Goal: Task Accomplishment & Management: Complete application form

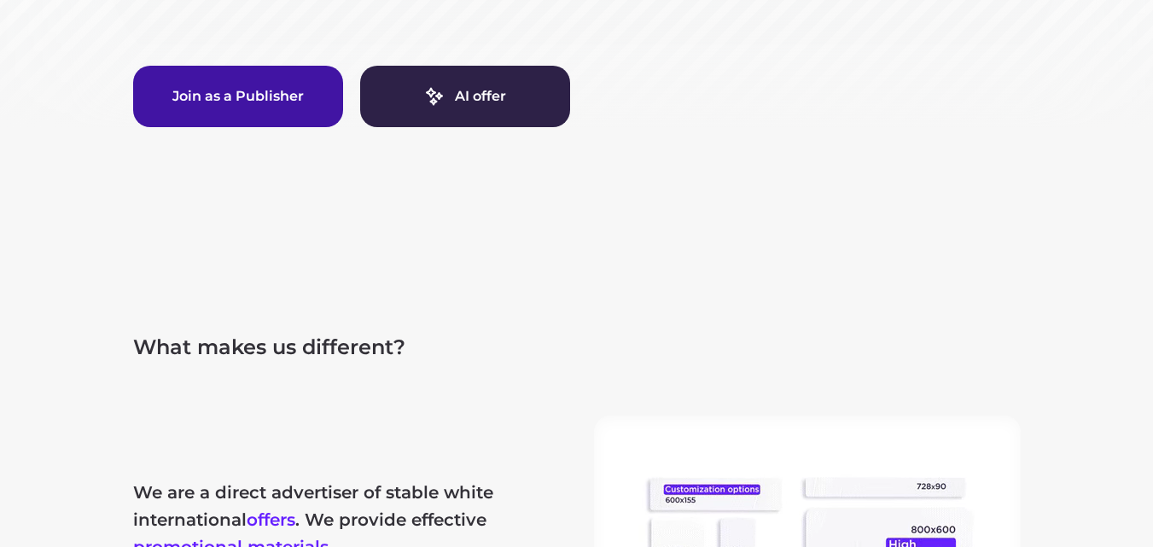
click at [268, 81] on button "Join as a Publisher" at bounding box center [238, 96] width 210 height 61
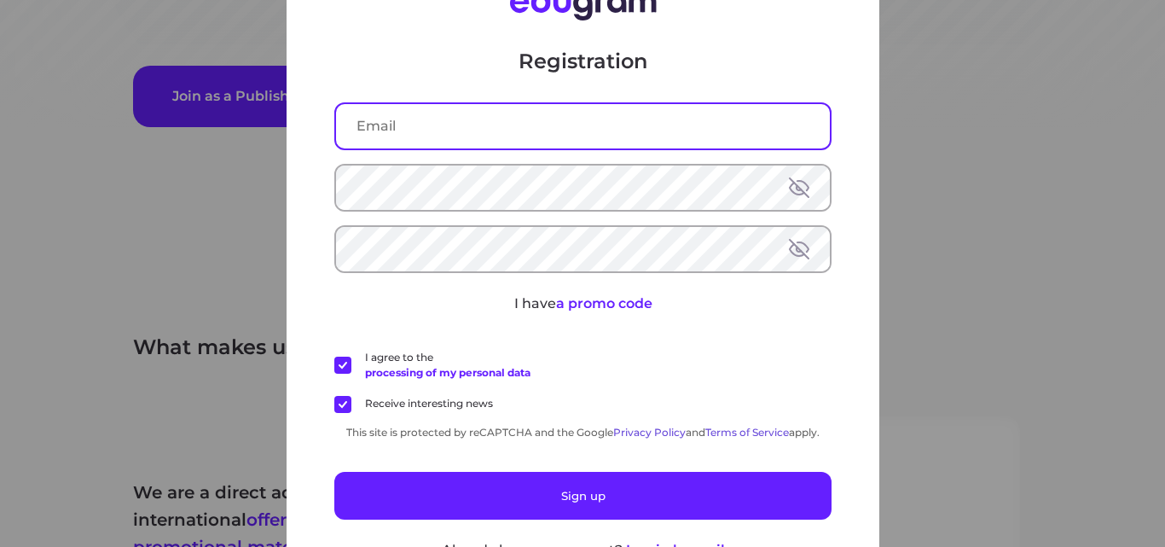
click at [414, 125] on input "text" at bounding box center [583, 126] width 494 height 44
type input "[EMAIL_ADDRESS][DOMAIN_NAME]"
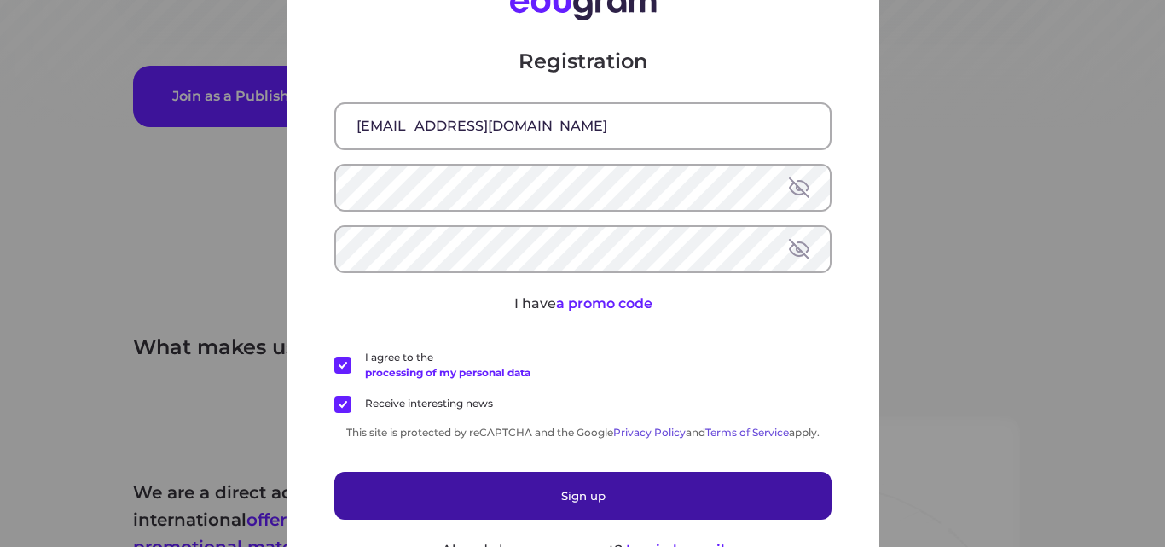
click at [603, 498] on button "Sign up" at bounding box center [582, 496] width 497 height 48
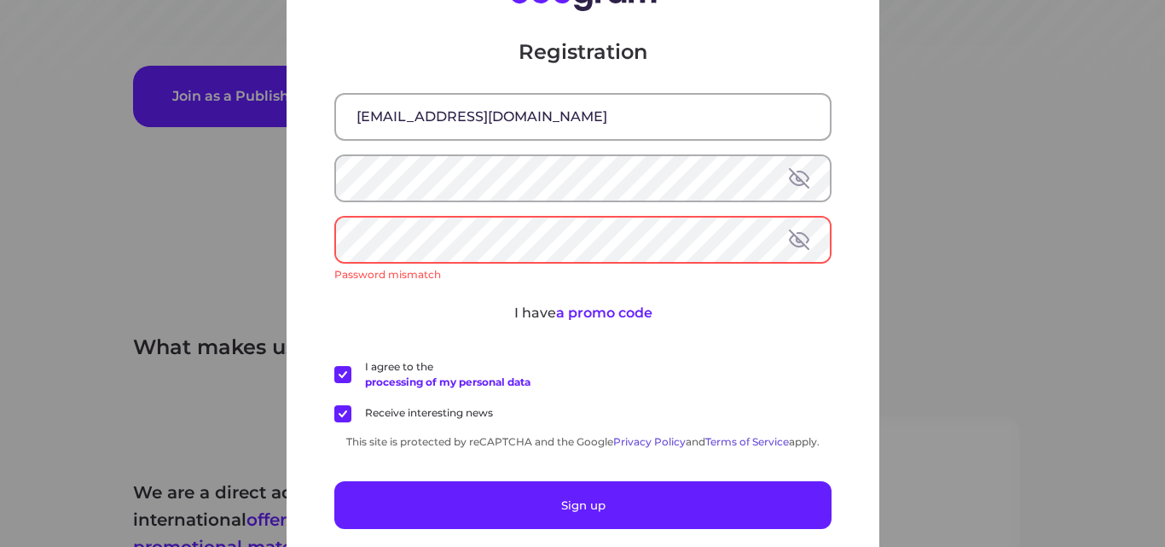
click at [790, 229] on button at bounding box center [799, 239] width 20 height 20
click at [793, 176] on button at bounding box center [799, 178] width 20 height 20
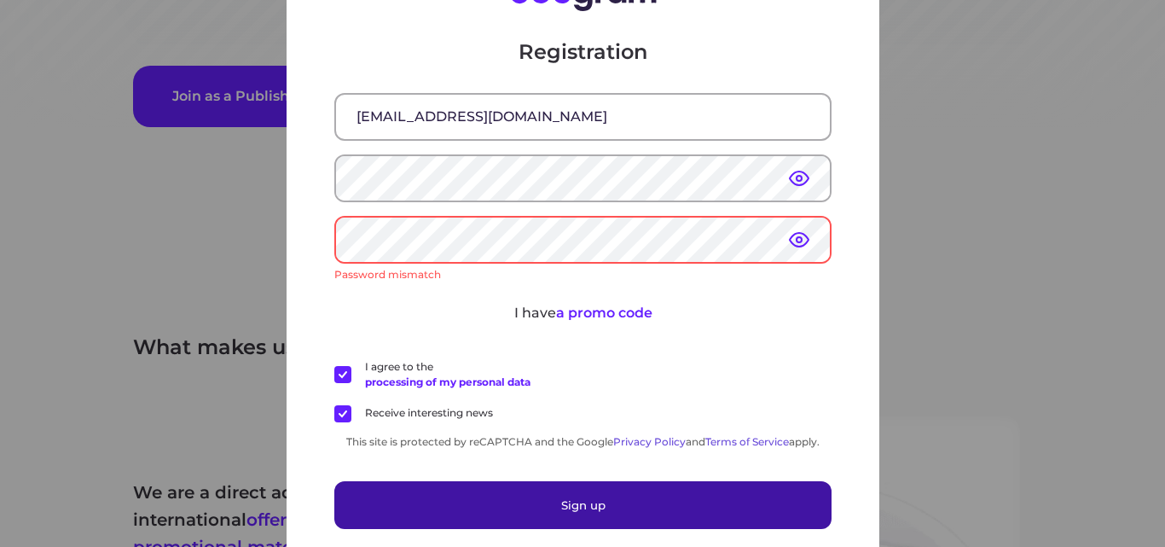
click at [543, 492] on button "Sign up" at bounding box center [582, 505] width 497 height 48
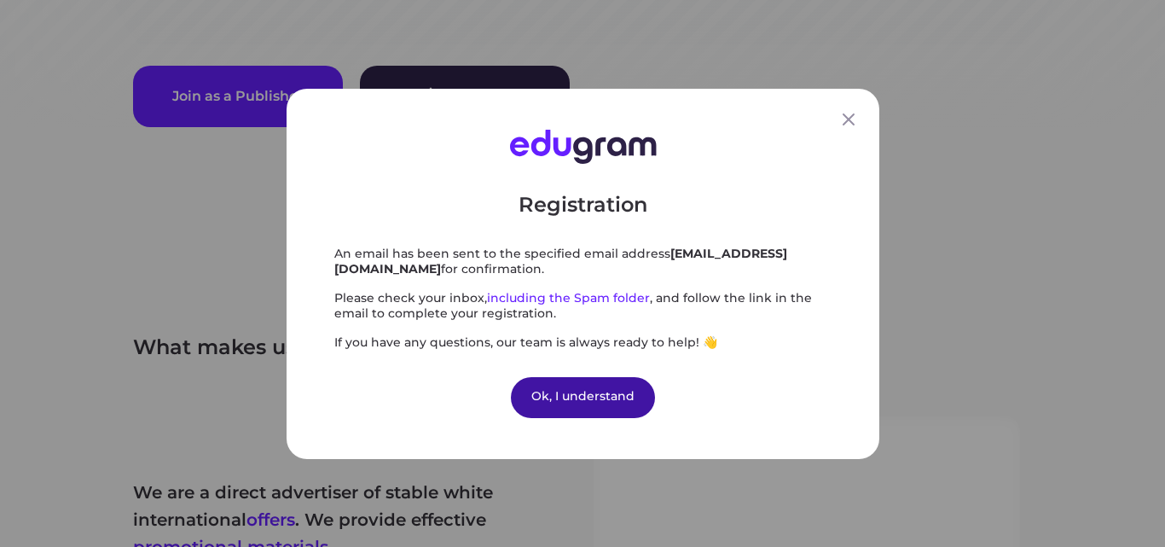
click at [541, 393] on div "Ok, I understand" at bounding box center [583, 396] width 144 height 41
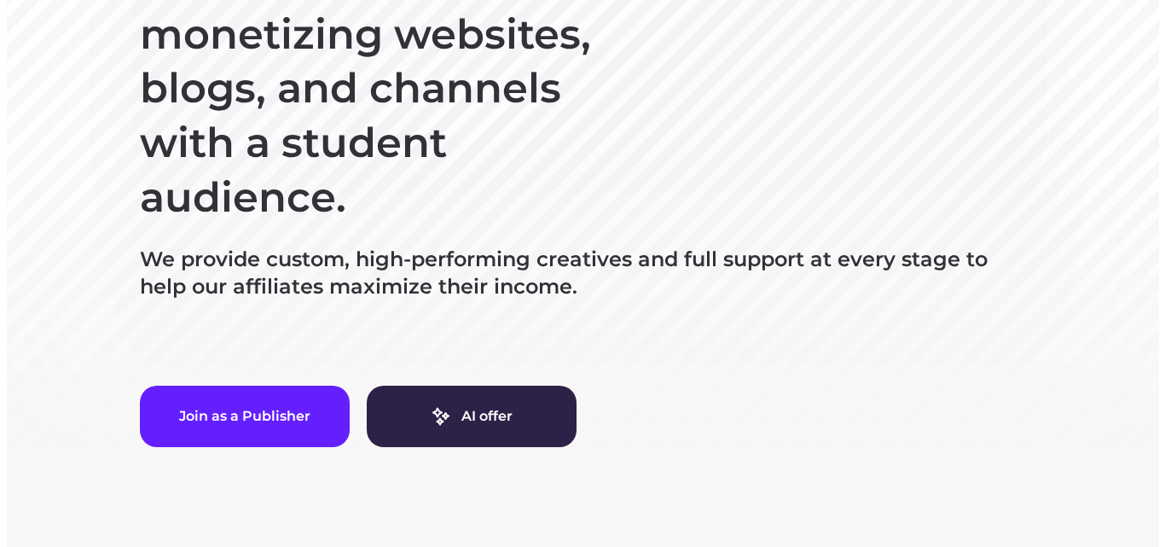
scroll to position [315, 0]
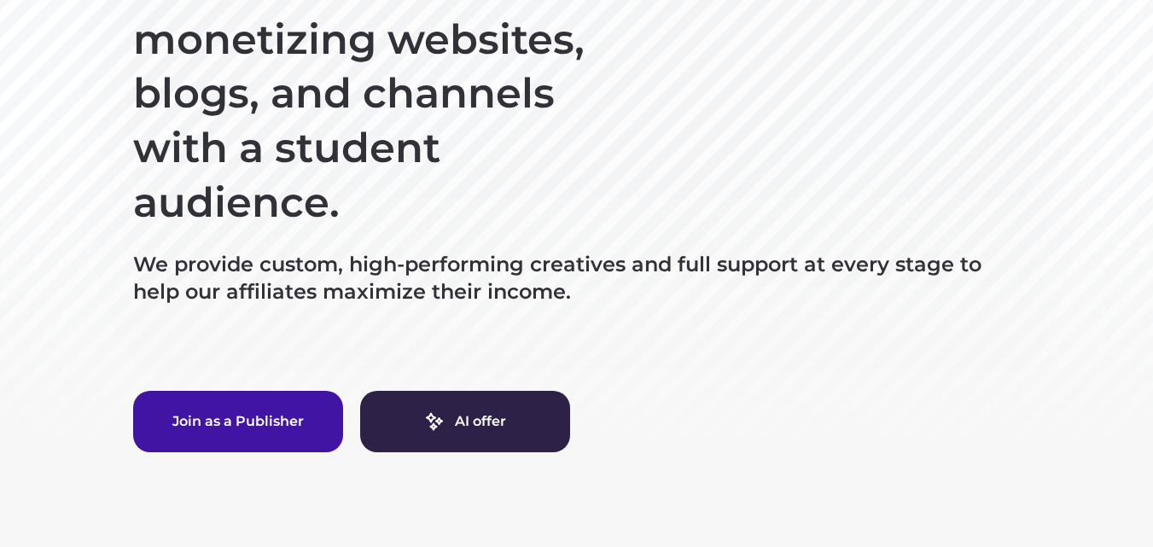
click at [184, 422] on button "Join as a Publisher" at bounding box center [238, 421] width 210 height 61
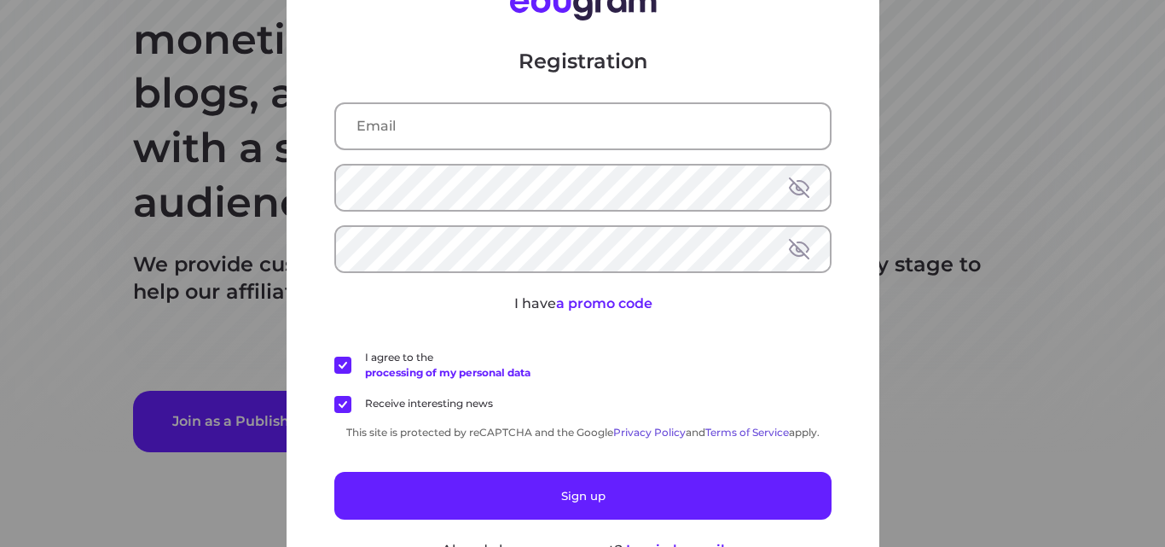
click at [961, 147] on div "Registration I have a promo code I agree to the processing of my personal data …" at bounding box center [582, 273] width 1165 height 547
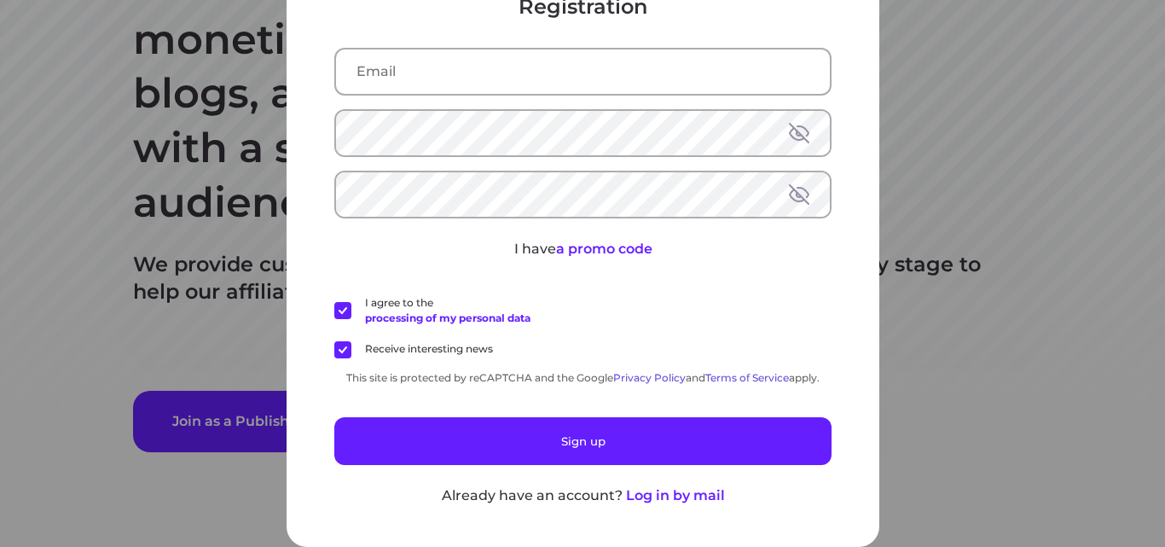
scroll to position [0, 0]
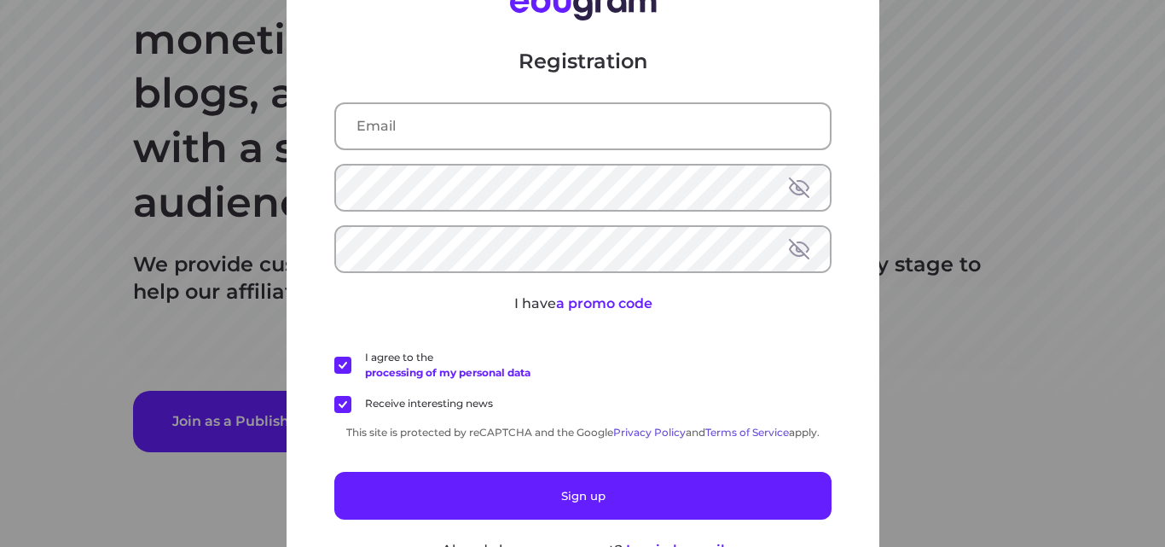
click at [1146, 135] on div "Registration I have a promo code I agree to the processing of my personal data …" at bounding box center [582, 273] width 1165 height 547
click at [1065, 151] on div "Registration I have a promo code I agree to the processing of my personal data …" at bounding box center [582, 273] width 1165 height 547
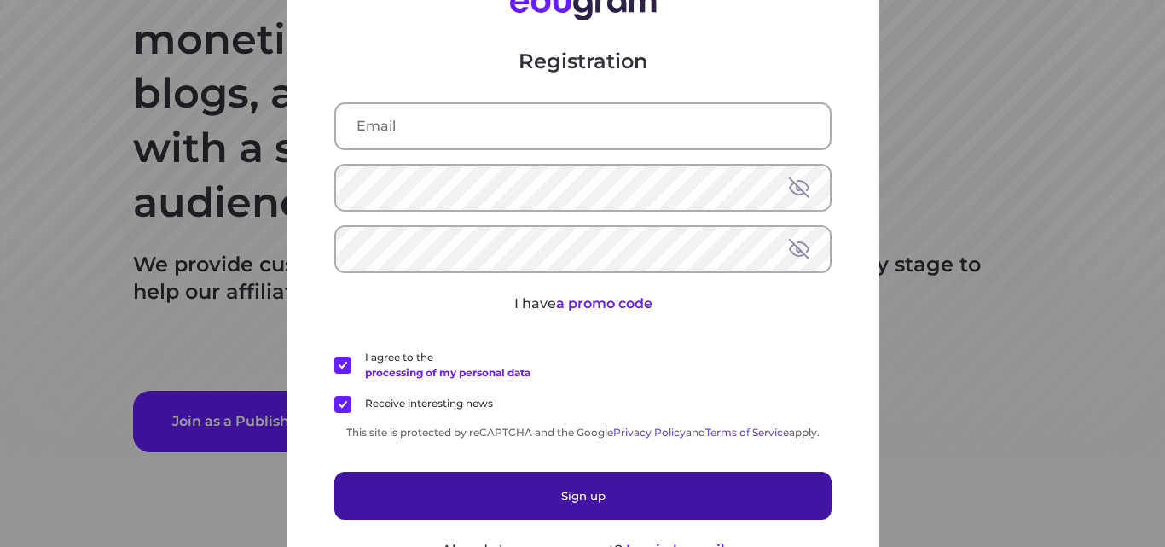
click at [525, 491] on button "Sign up" at bounding box center [582, 496] width 497 height 48
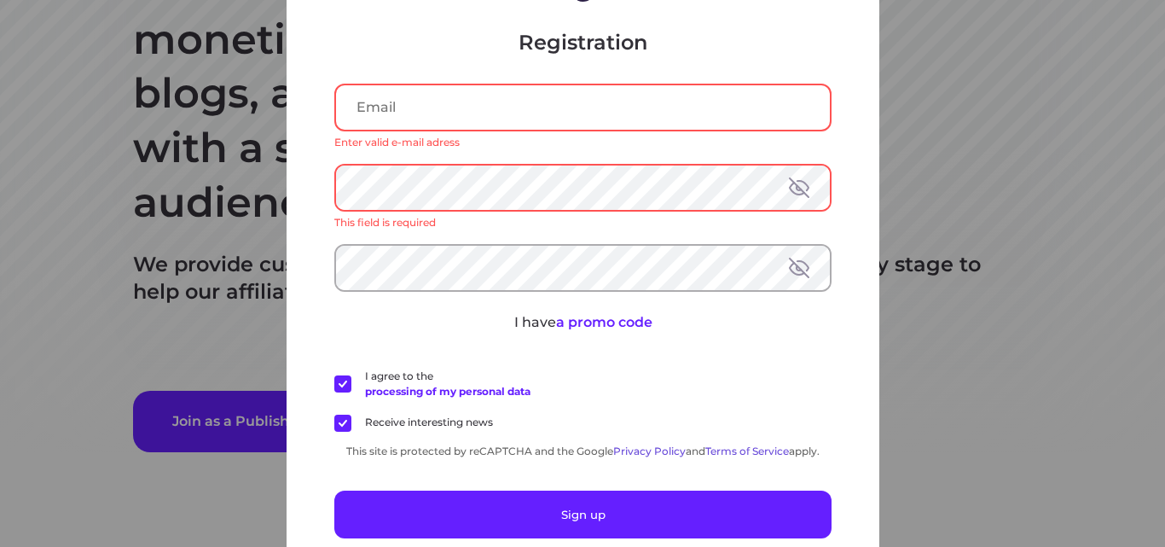
click at [891, 311] on div "Registration Enter valid e-mail adress This field is required I have a promo co…" at bounding box center [582, 273] width 1165 height 547
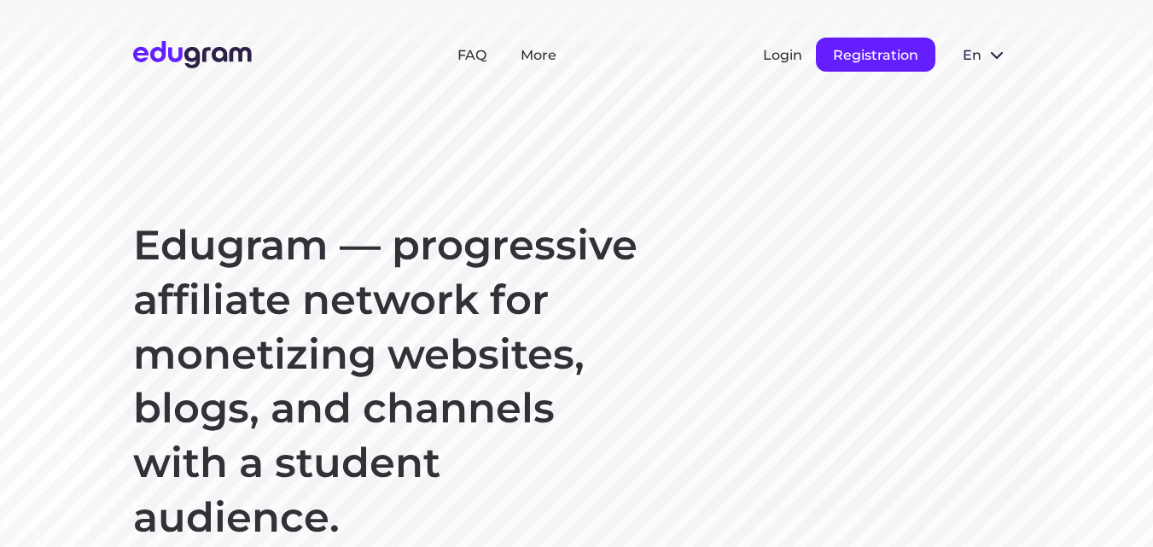
click at [843, 49] on button "Registration" at bounding box center [875, 55] width 119 height 34
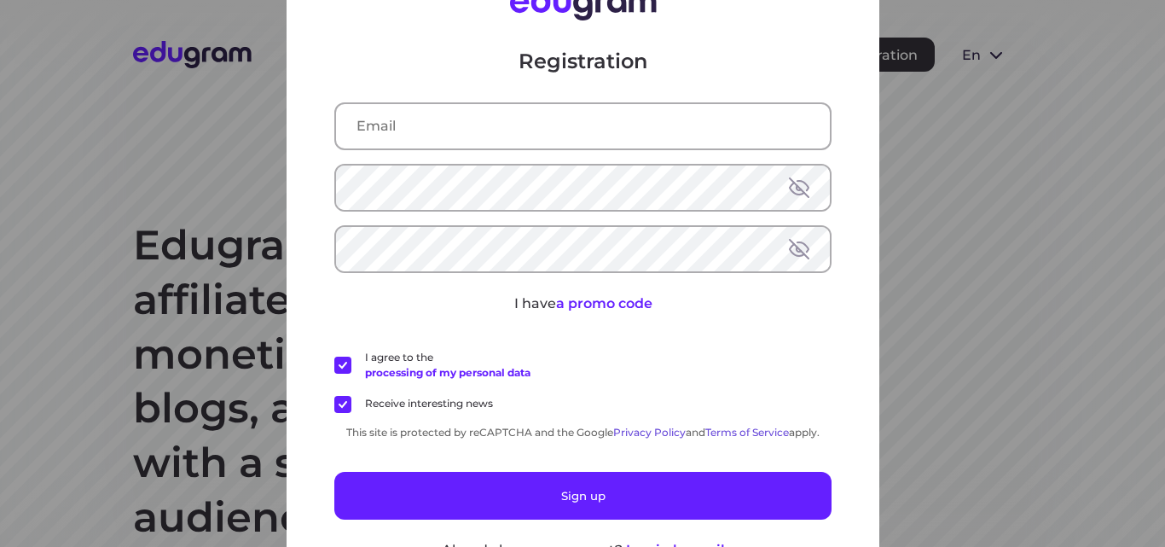
click at [870, 207] on div "Registration I have a promo code I agree to the processing of my personal data …" at bounding box center [583, 273] width 593 height 656
click at [906, 208] on div "Registration I have a promo code I agree to the processing of my personal data …" at bounding box center [582, 273] width 1165 height 547
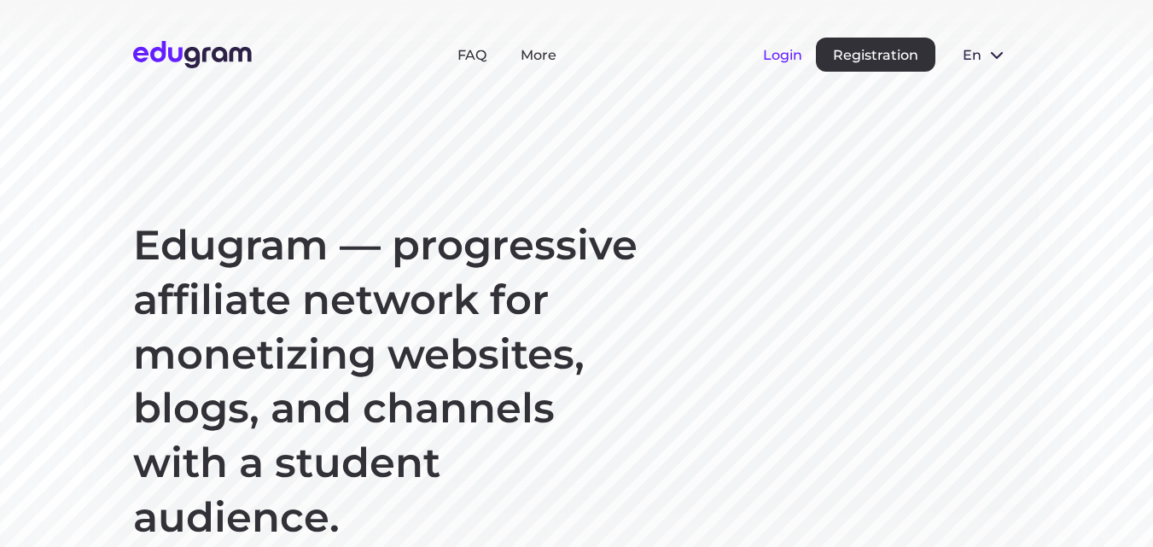
click at [785, 55] on button "Login" at bounding box center [782, 55] width 39 height 16
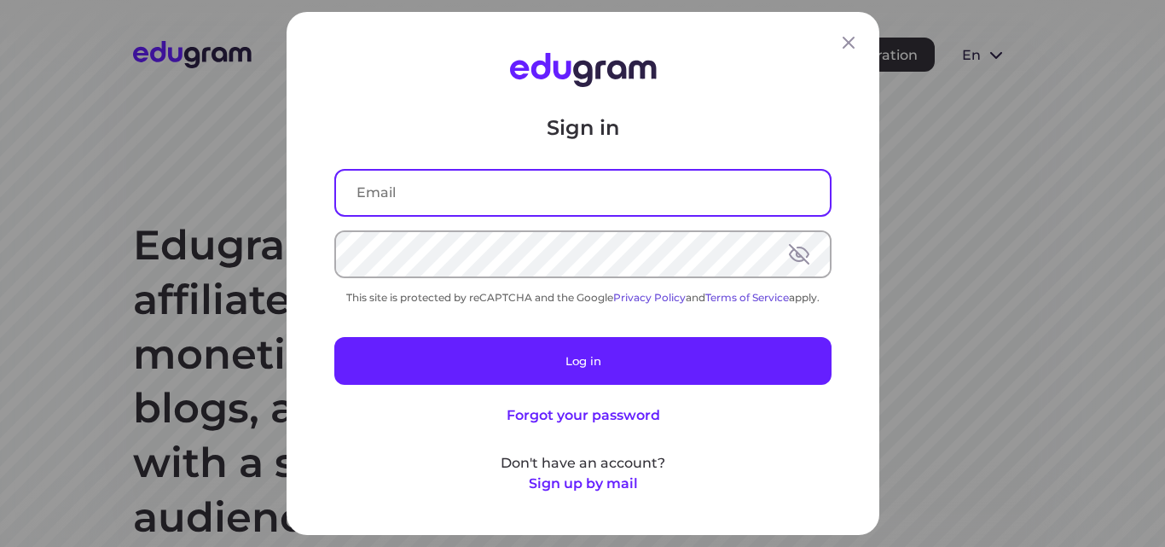
click at [602, 186] on input "text" at bounding box center [583, 193] width 494 height 44
click at [434, 189] on input "shaza.sleem@gmail.com" at bounding box center [583, 193] width 494 height 44
type input "[EMAIL_ADDRESS][DOMAIN_NAME]"
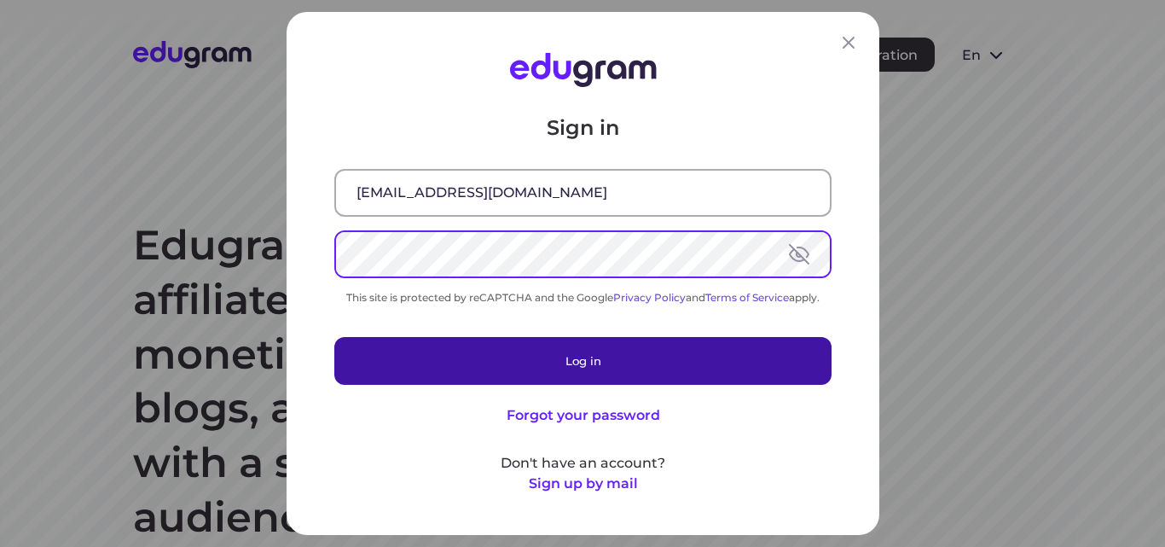
click at [418, 353] on button "Log in" at bounding box center [582, 361] width 497 height 48
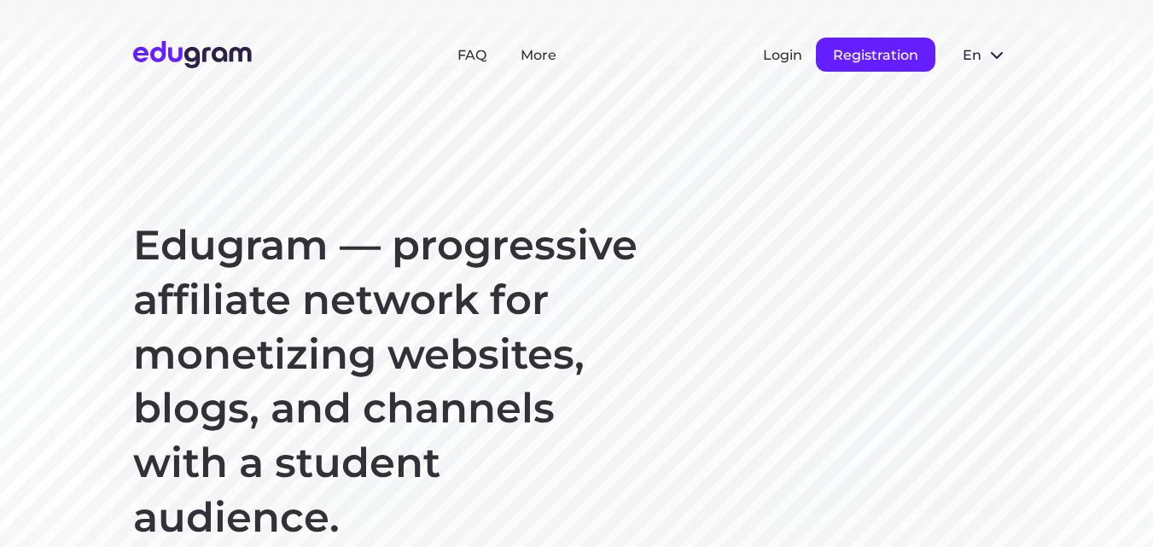
click at [897, 48] on button "Registration" at bounding box center [875, 55] width 119 height 34
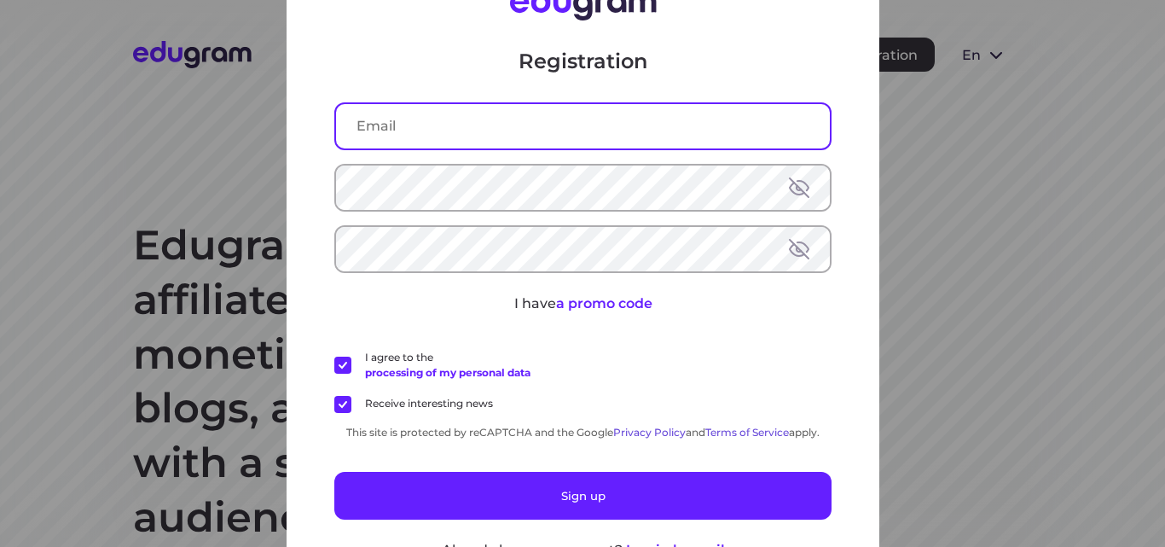
click at [653, 107] on input "text" at bounding box center [583, 126] width 494 height 44
click at [427, 123] on input "shaza.sleem@gmail.com" at bounding box center [583, 126] width 494 height 44
click at [549, 129] on input "[EMAIL_ADDRESS][DOMAIN_NAME]" at bounding box center [583, 126] width 494 height 44
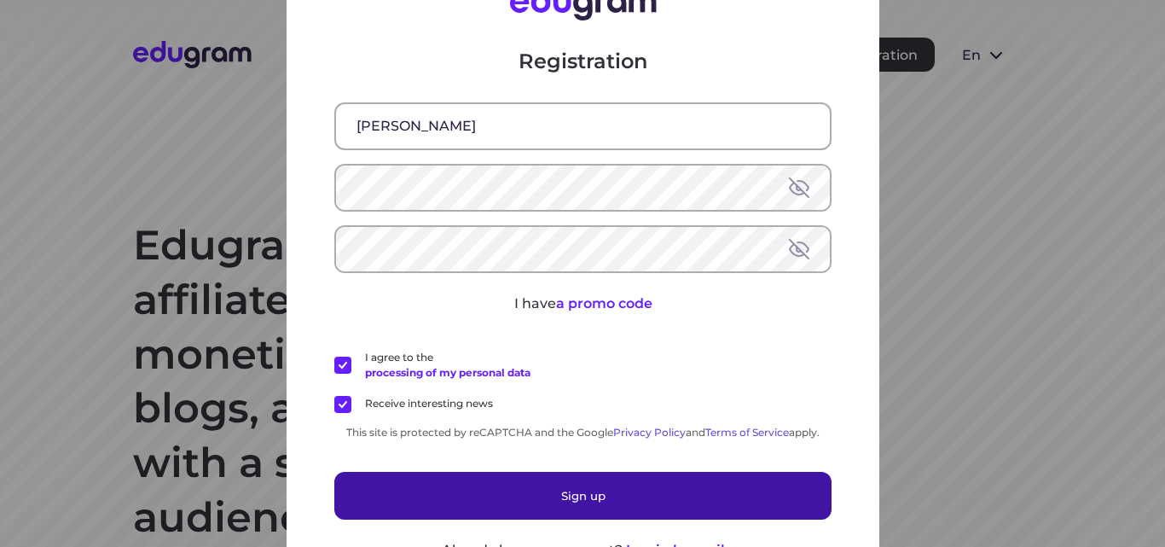
click at [528, 500] on button "Sign up" at bounding box center [582, 496] width 497 height 48
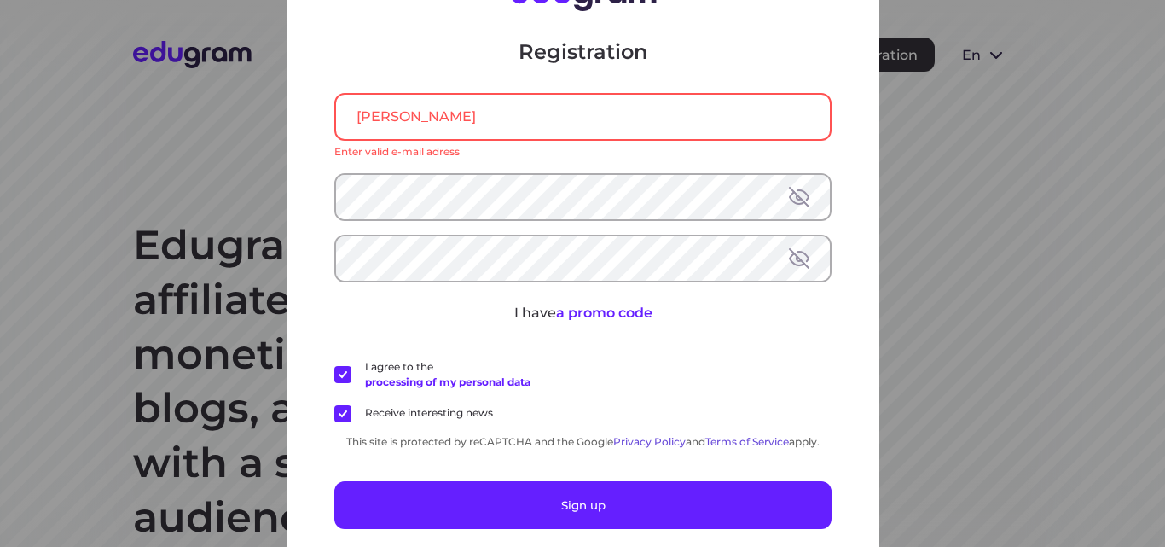
click at [658, 119] on input "shaza sleem" at bounding box center [583, 117] width 494 height 44
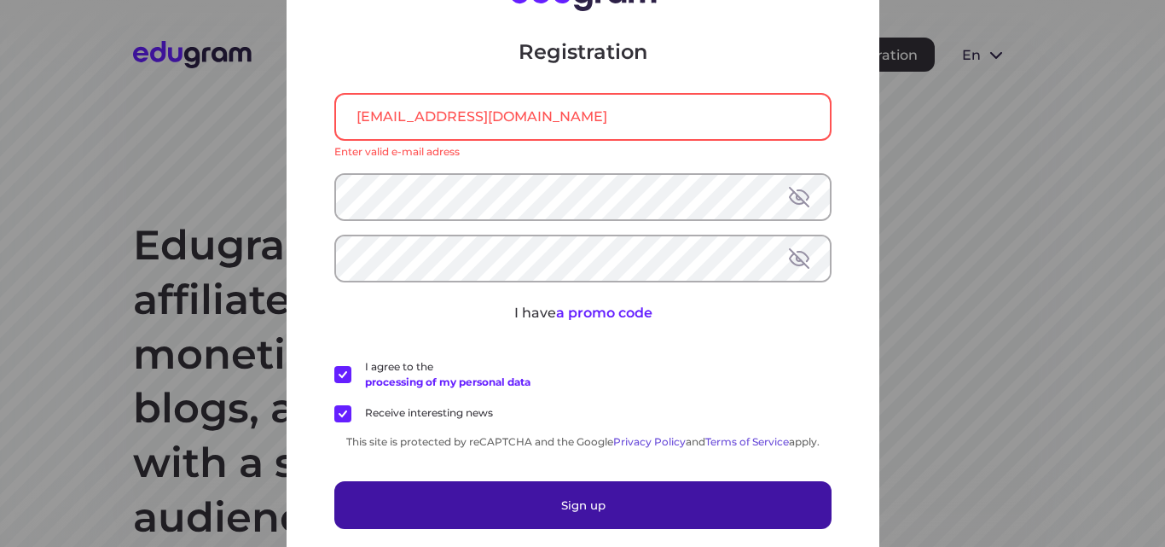
type input "shaza.sleem55@gmail.com"
click at [555, 508] on button "Sign up" at bounding box center [582, 505] width 497 height 48
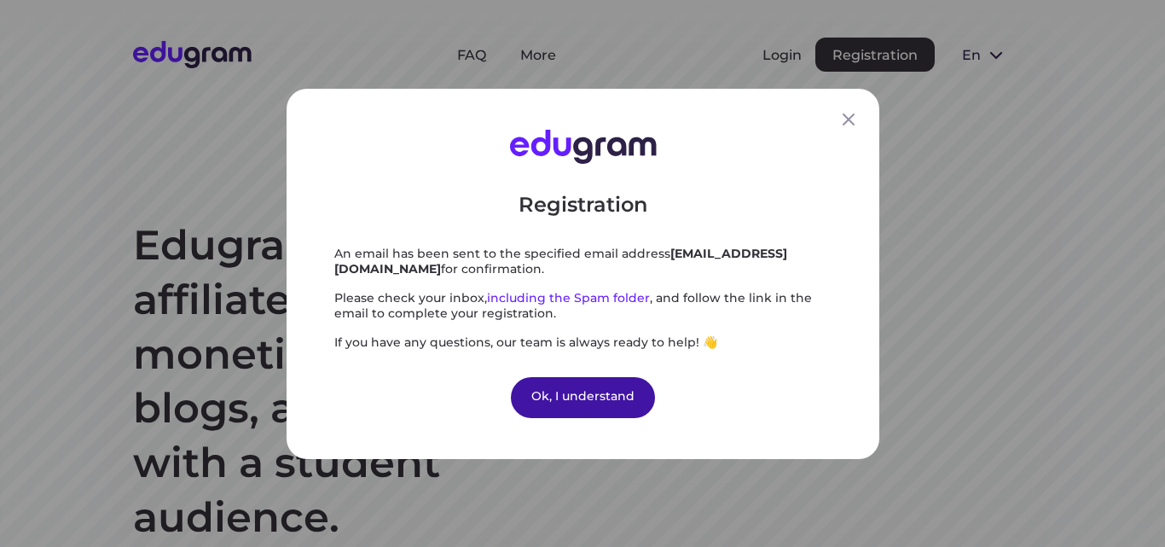
click at [545, 404] on div "Ok, I understand" at bounding box center [583, 396] width 144 height 41
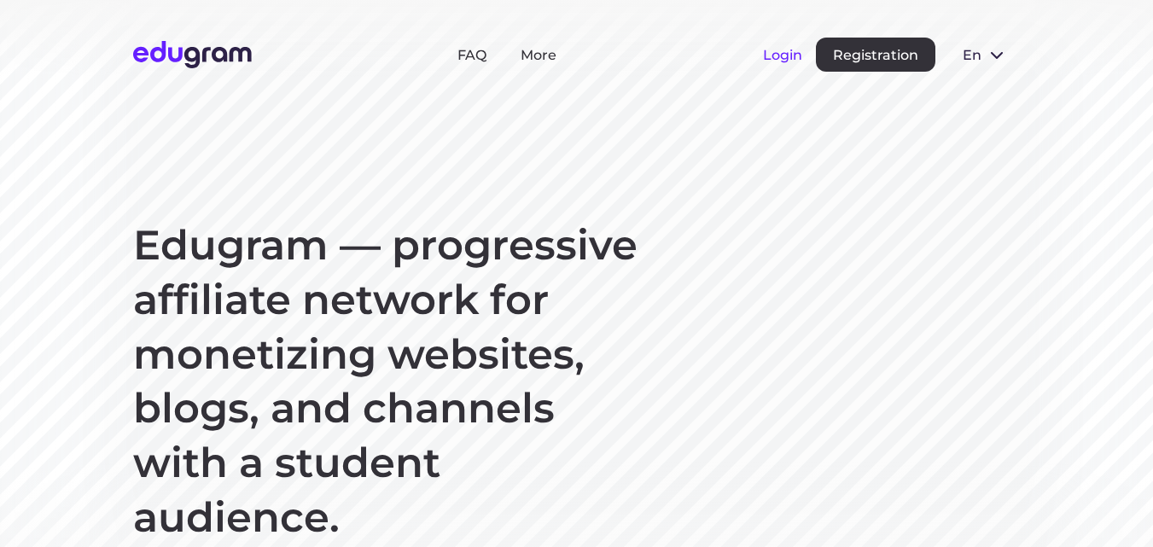
click at [772, 57] on button "Login" at bounding box center [782, 55] width 39 height 16
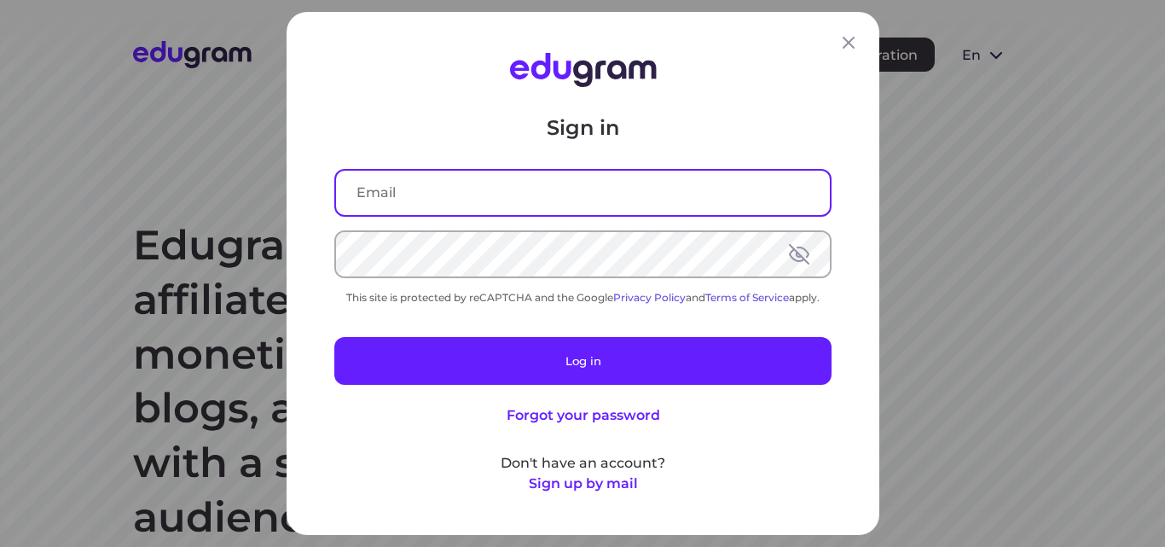
click at [610, 195] on input "text" at bounding box center [583, 193] width 494 height 44
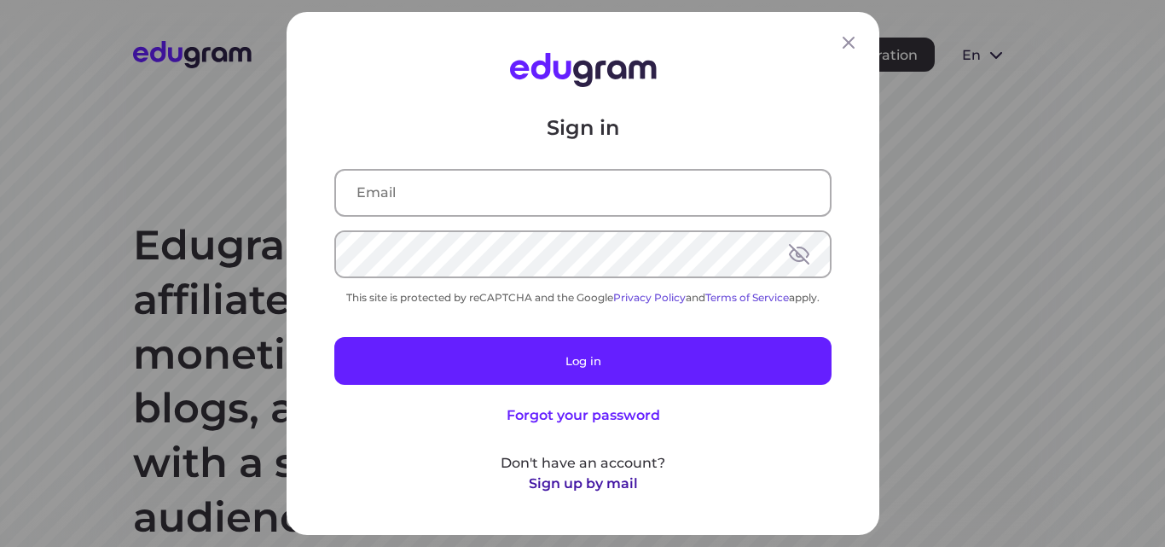
click at [615, 485] on button "Sign up by mail" at bounding box center [582, 483] width 109 height 20
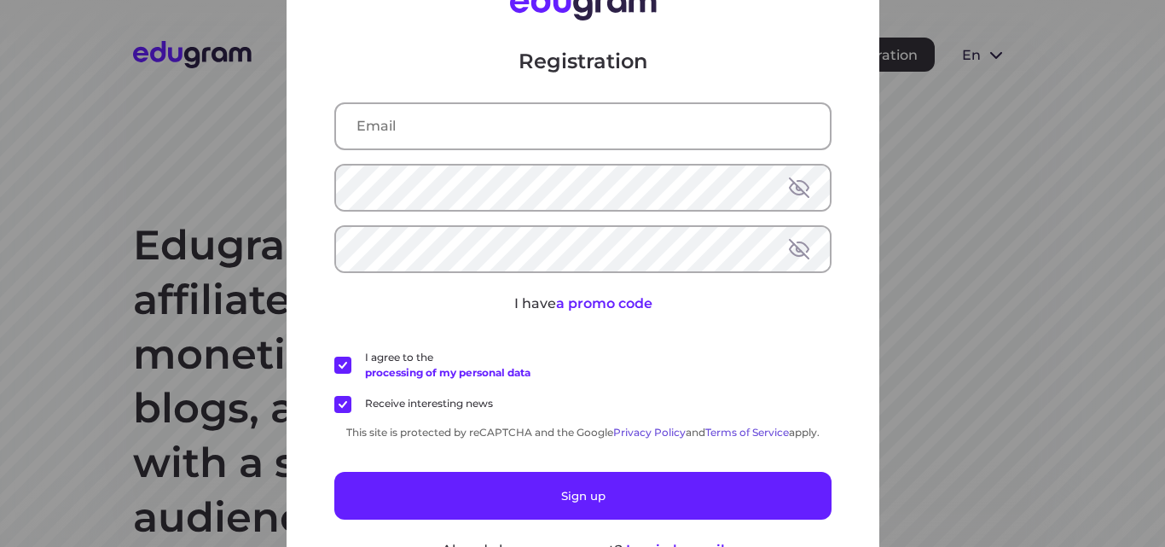
click at [965, 239] on div "Registration I have a promo code I agree to the processing of my personal data …" at bounding box center [582, 273] width 1165 height 547
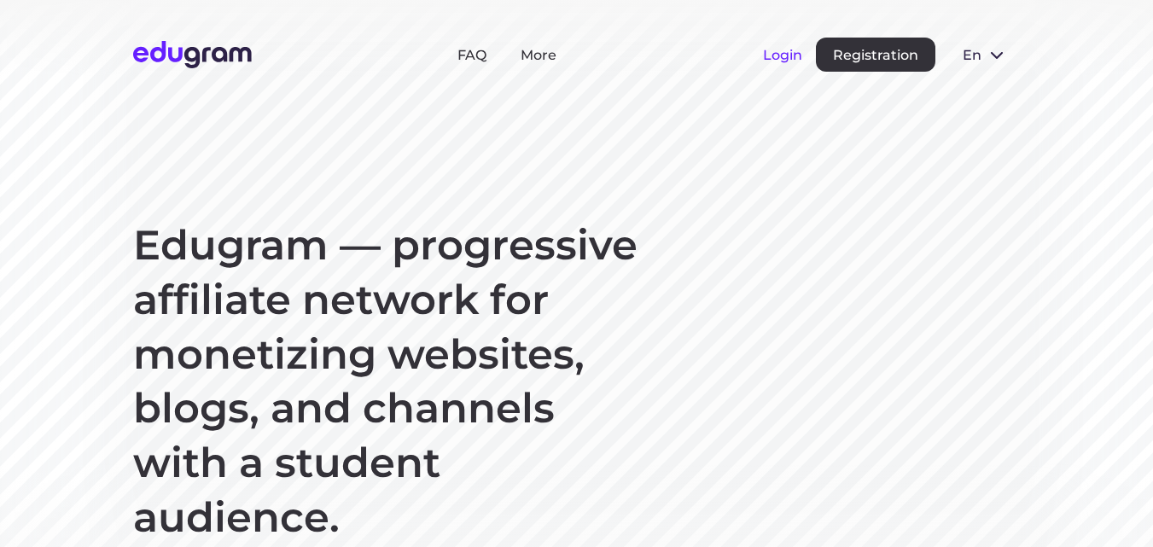
click at [775, 47] on button "Login" at bounding box center [782, 55] width 39 height 16
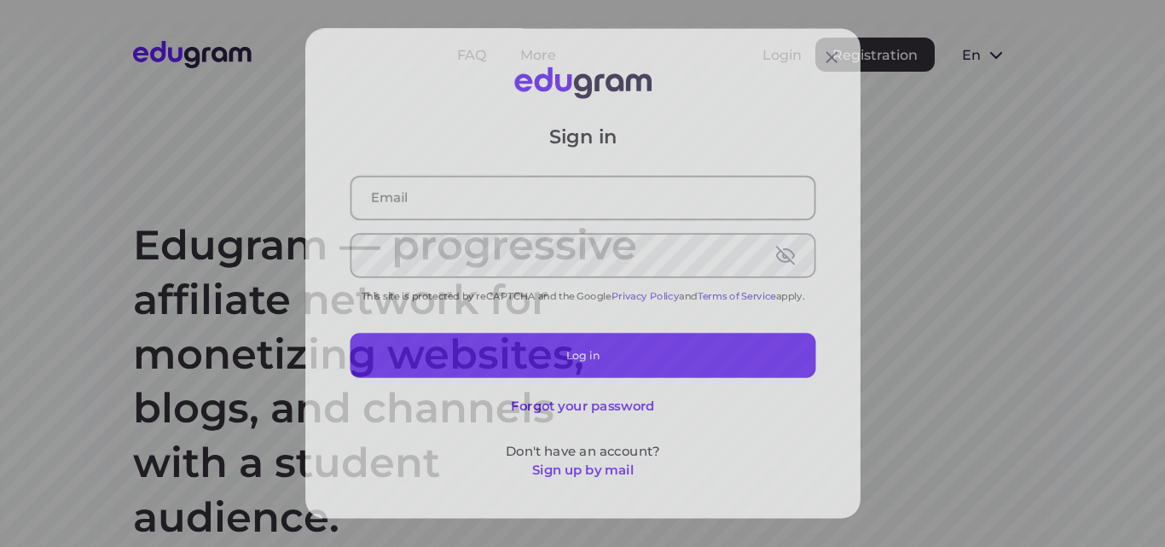
click at [639, 183] on input "text" at bounding box center [583, 193] width 494 height 44
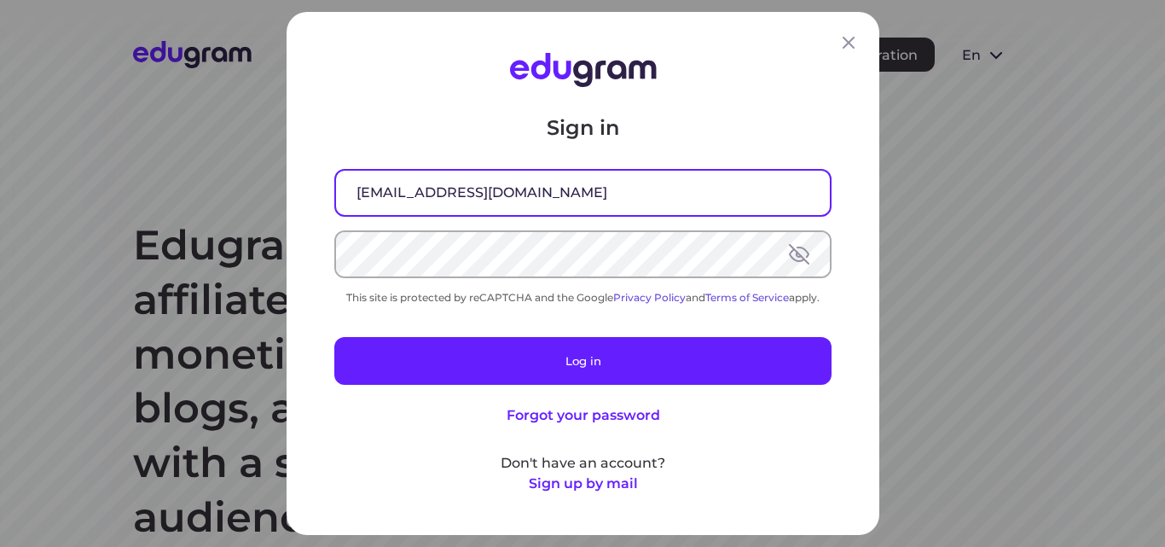
type input "[EMAIL_ADDRESS][DOMAIN_NAME]"
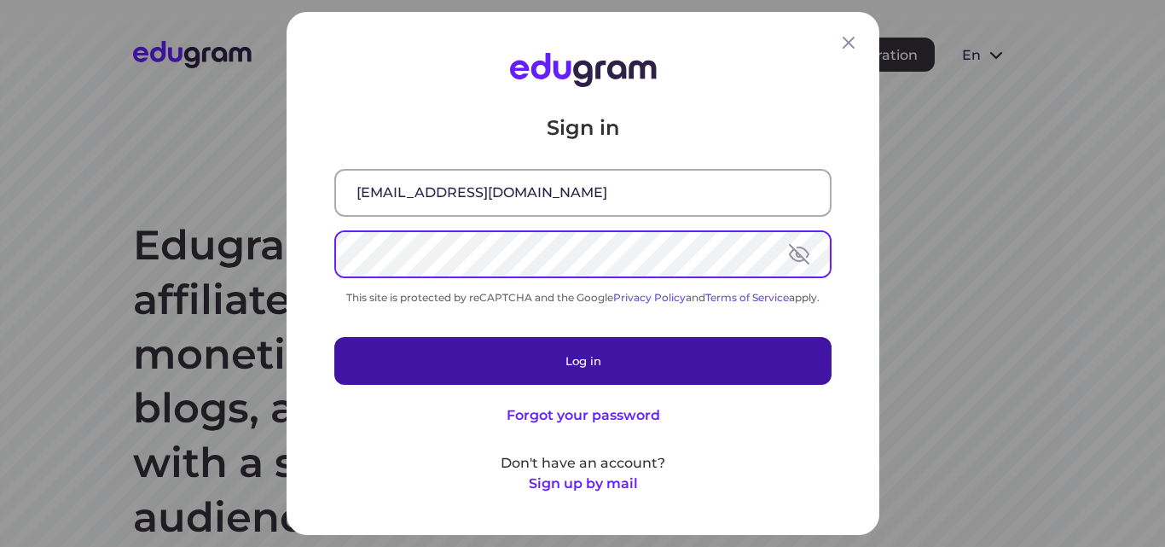
click at [551, 366] on button "Log in" at bounding box center [582, 361] width 497 height 48
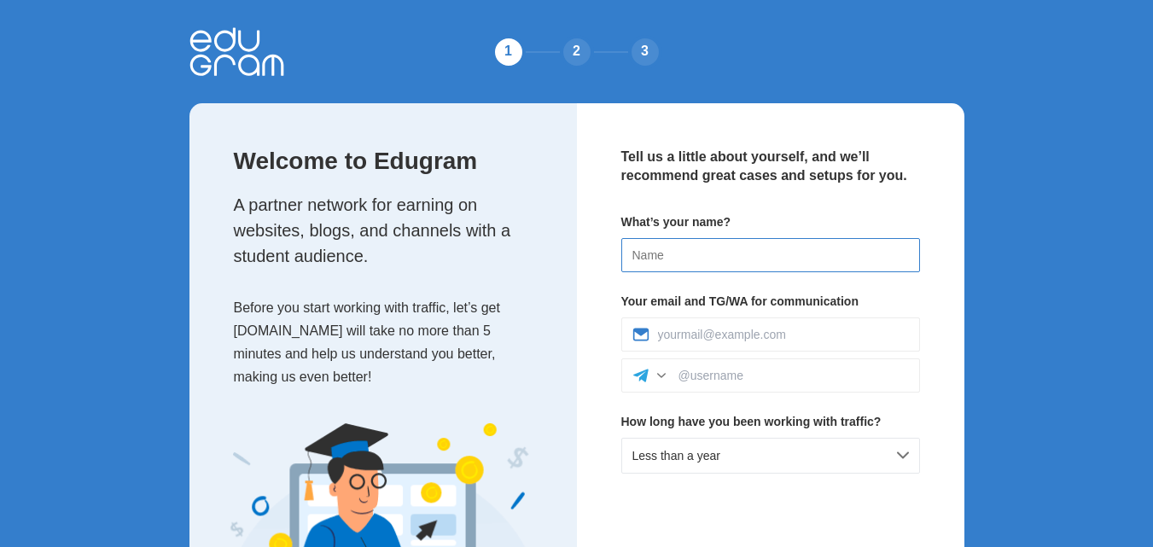
click at [805, 267] on input at bounding box center [770, 255] width 299 height 34
type input "h"
type input "shaza"
click at [779, 338] on input at bounding box center [783, 335] width 251 height 14
type input "[EMAIL_ADDRESS][DOMAIN_NAME]"
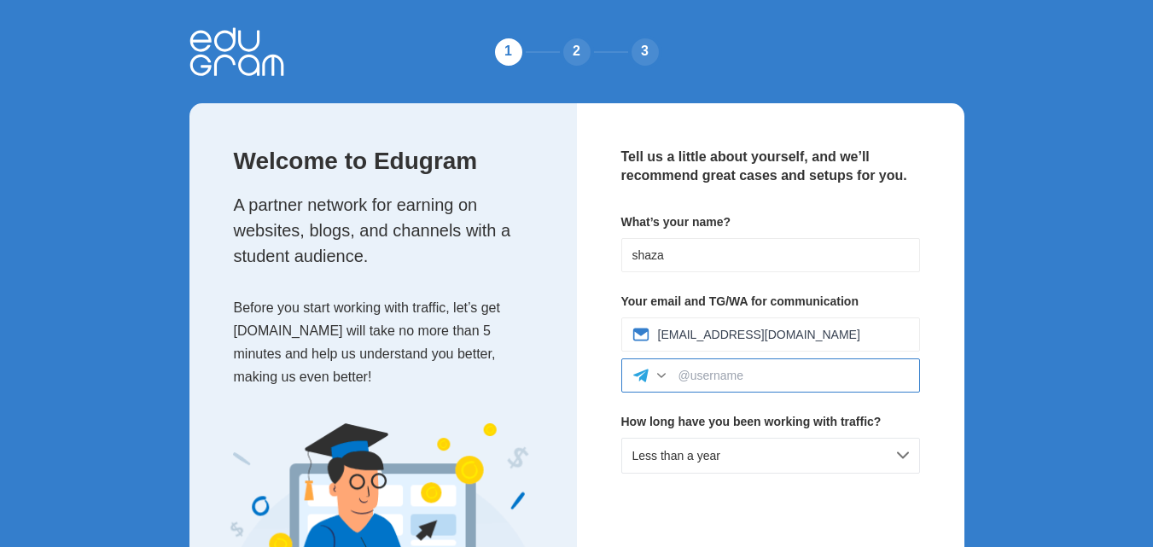
click at [769, 371] on input at bounding box center [793, 376] width 230 height 14
type input "[PERSON_NAME]"
click at [781, 462] on div "Less than a year" at bounding box center [770, 456] width 299 height 36
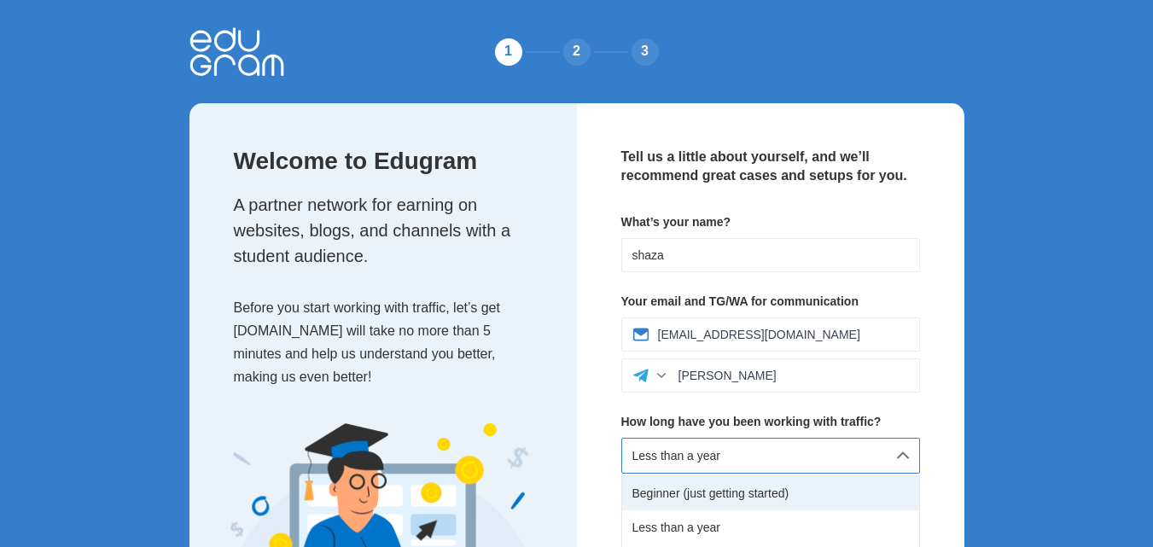
click at [774, 479] on div "Beginner (just getting started)" at bounding box center [770, 493] width 297 height 34
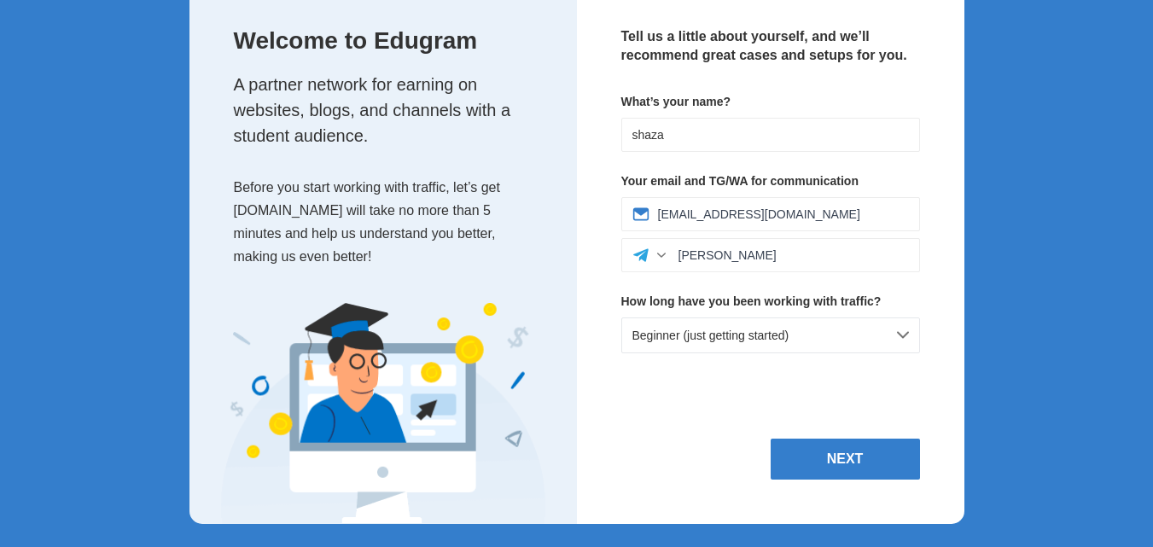
scroll to position [122, 0]
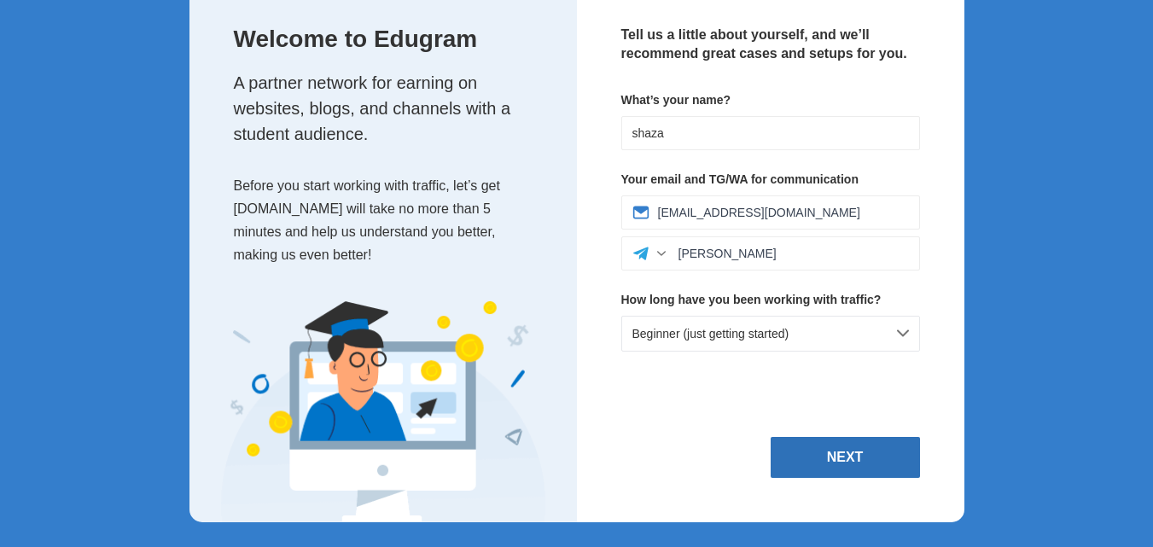
click at [878, 446] on button "Next" at bounding box center [844, 457] width 149 height 41
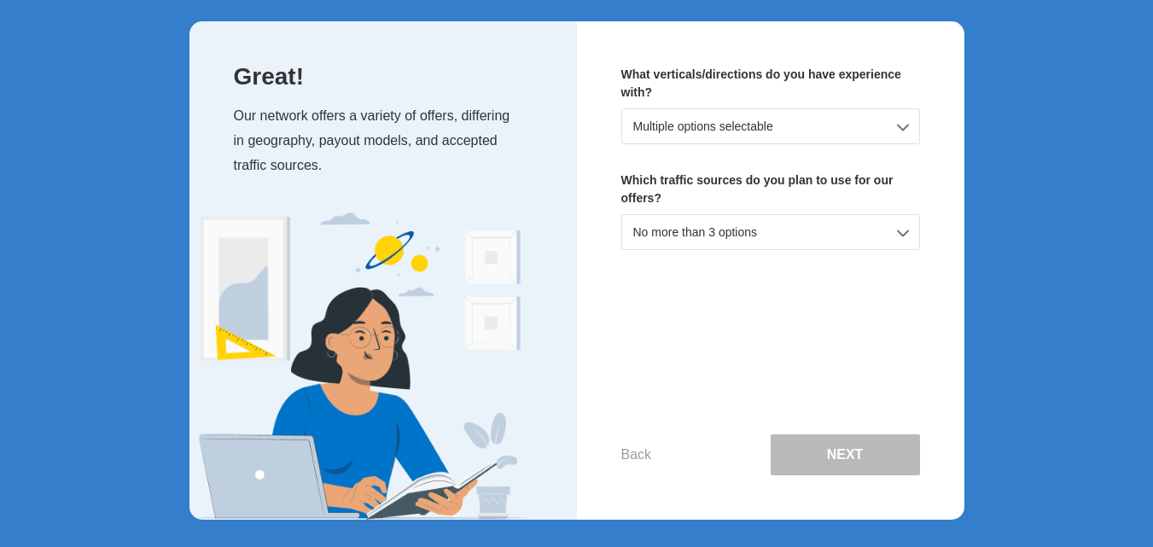
scroll to position [0, 0]
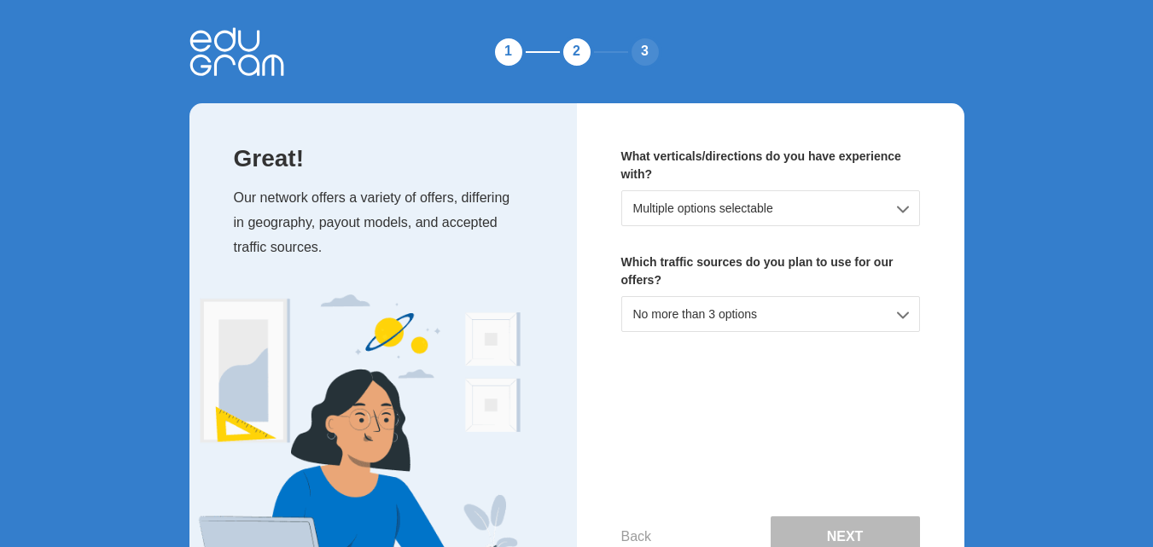
click at [836, 218] on div "Multiple options selectable" at bounding box center [770, 208] width 299 height 36
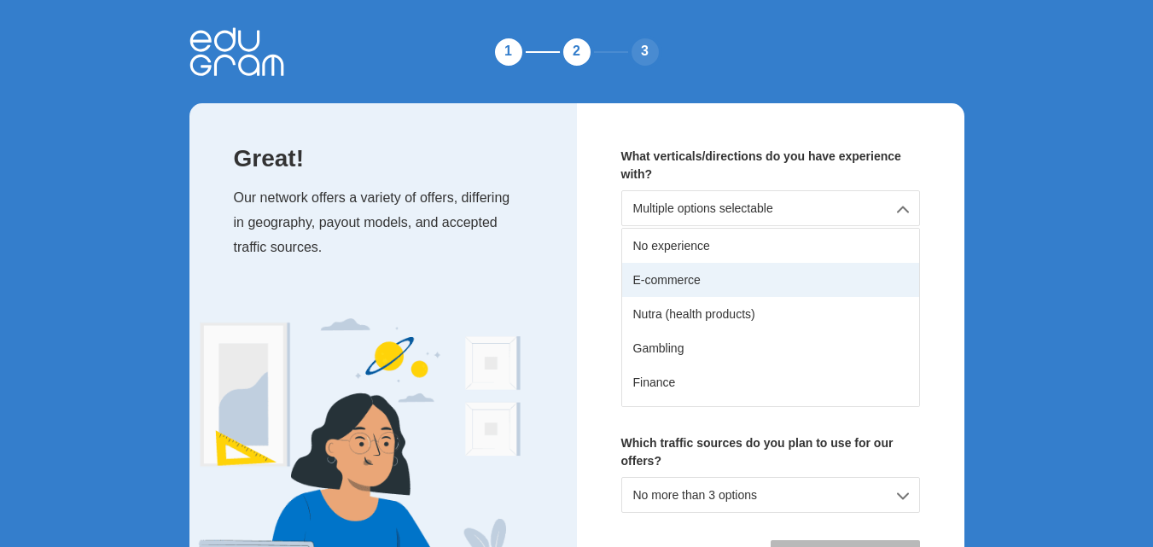
click at [788, 288] on div "E-commerce" at bounding box center [770, 280] width 297 height 34
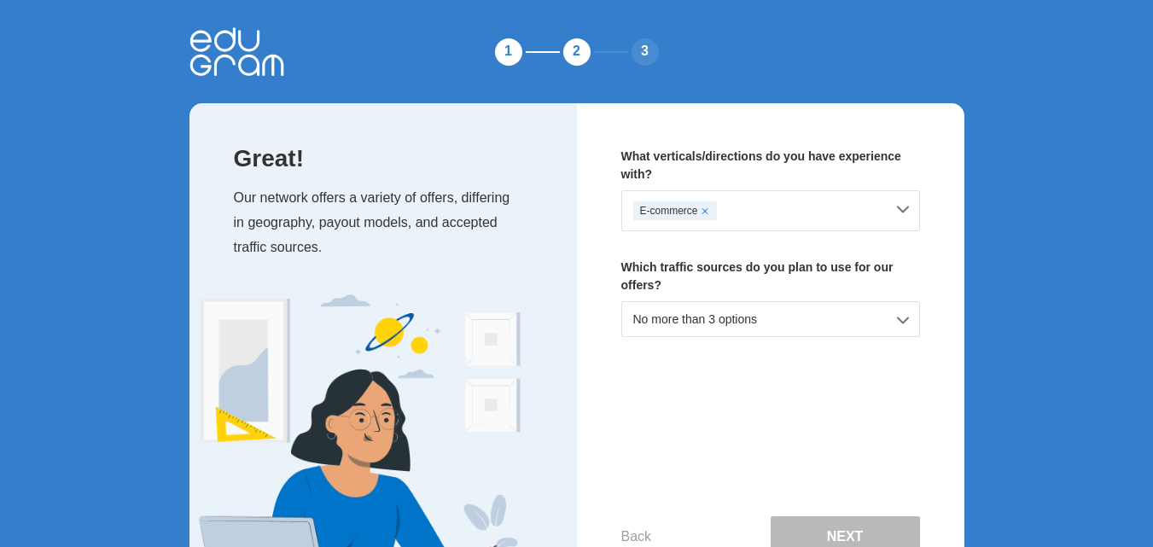
click at [894, 211] on div "E-commerce" at bounding box center [770, 210] width 299 height 41
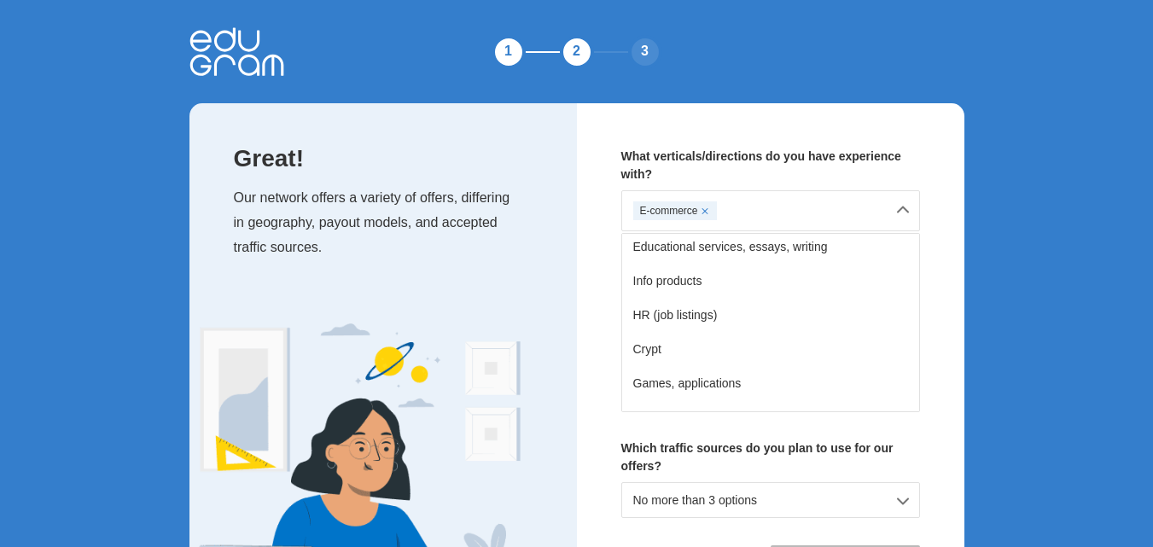
scroll to position [239, 0]
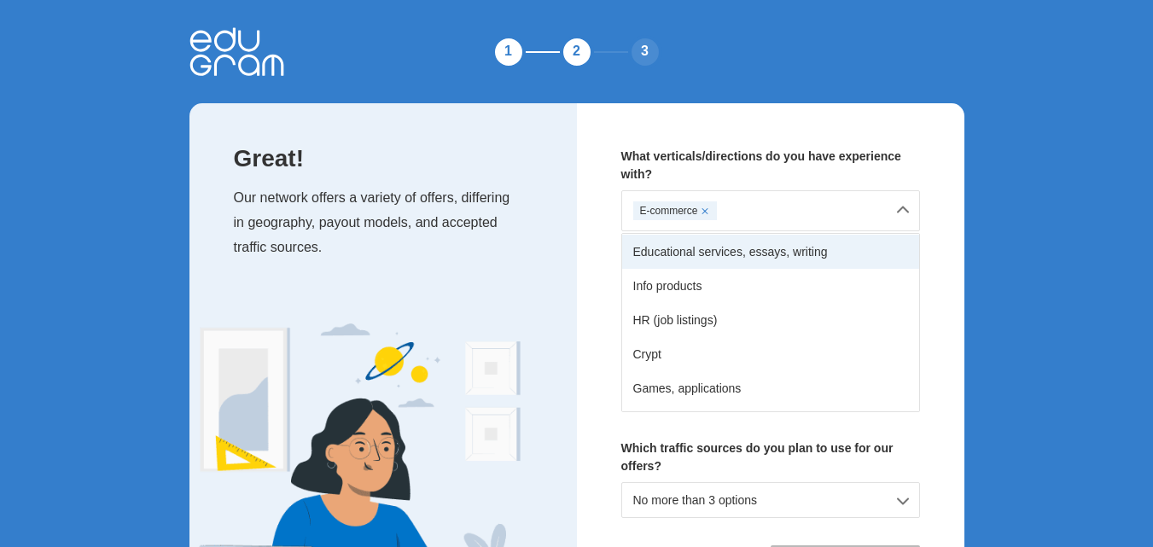
click at [818, 257] on div "Educational services, essays, writing" at bounding box center [770, 252] width 297 height 34
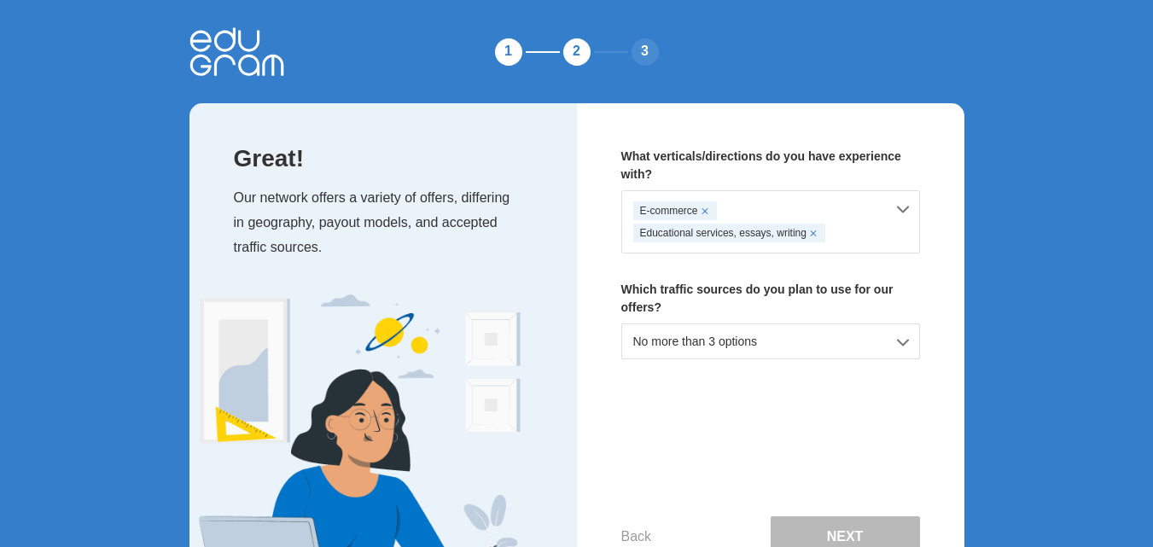
click at [812, 339] on div "No more than 3 options" at bounding box center [770, 341] width 299 height 36
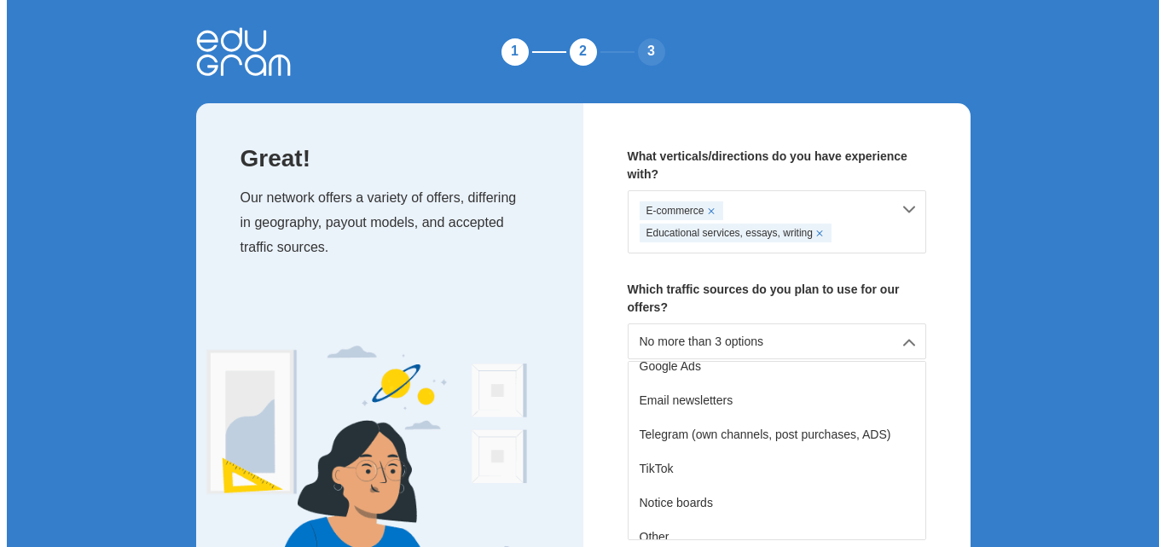
scroll to position [212, 0]
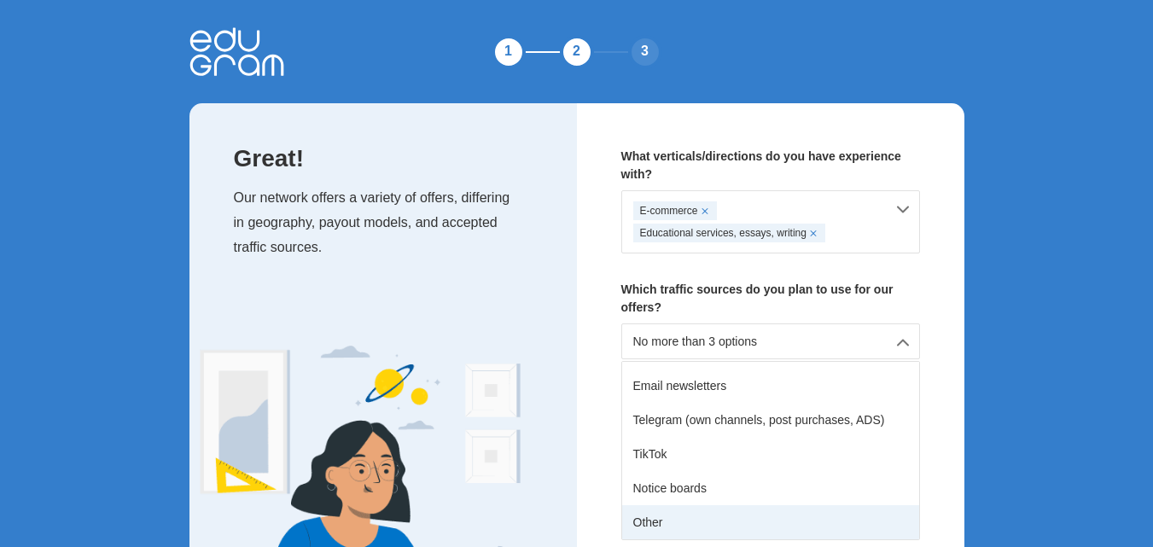
click at [795, 535] on div "Other" at bounding box center [770, 522] width 297 height 34
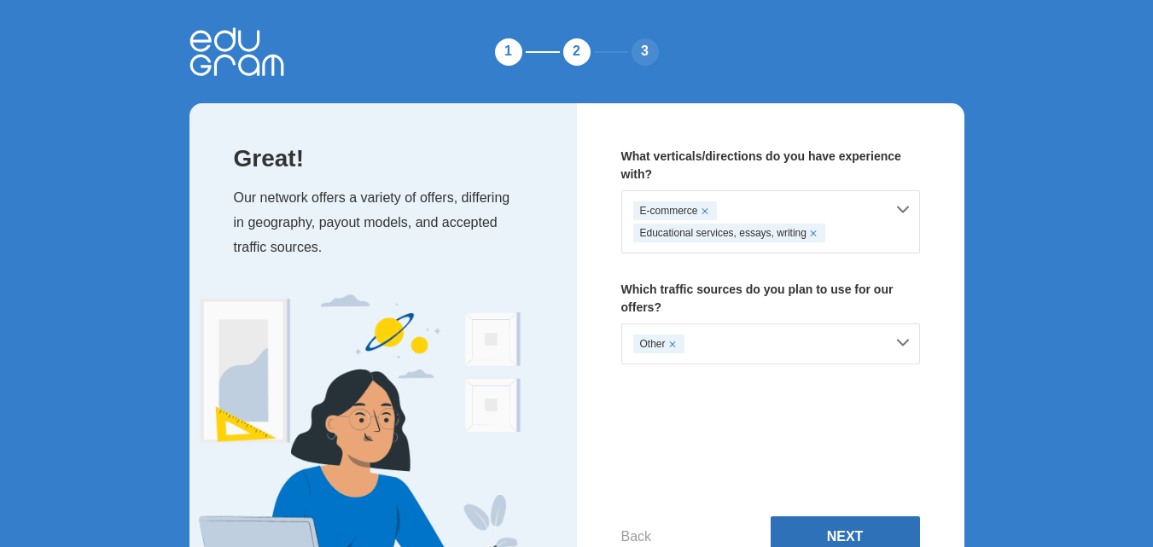
click at [804, 528] on button "Next" at bounding box center [844, 536] width 149 height 41
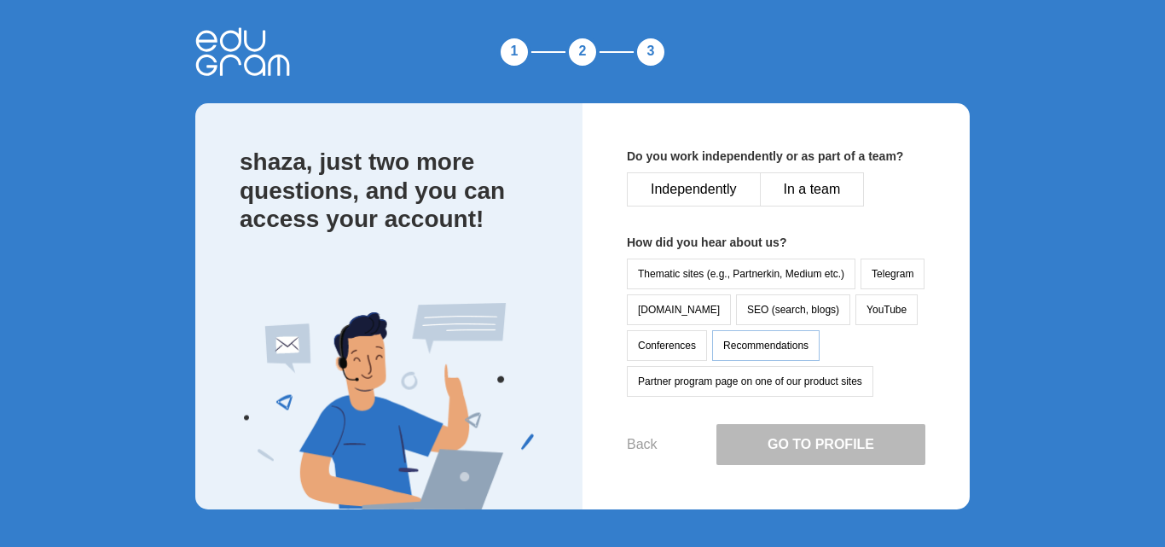
click at [788, 344] on button "Recommendations" at bounding box center [765, 345] width 107 height 31
click at [708, 198] on button "Independently" at bounding box center [694, 189] width 134 height 34
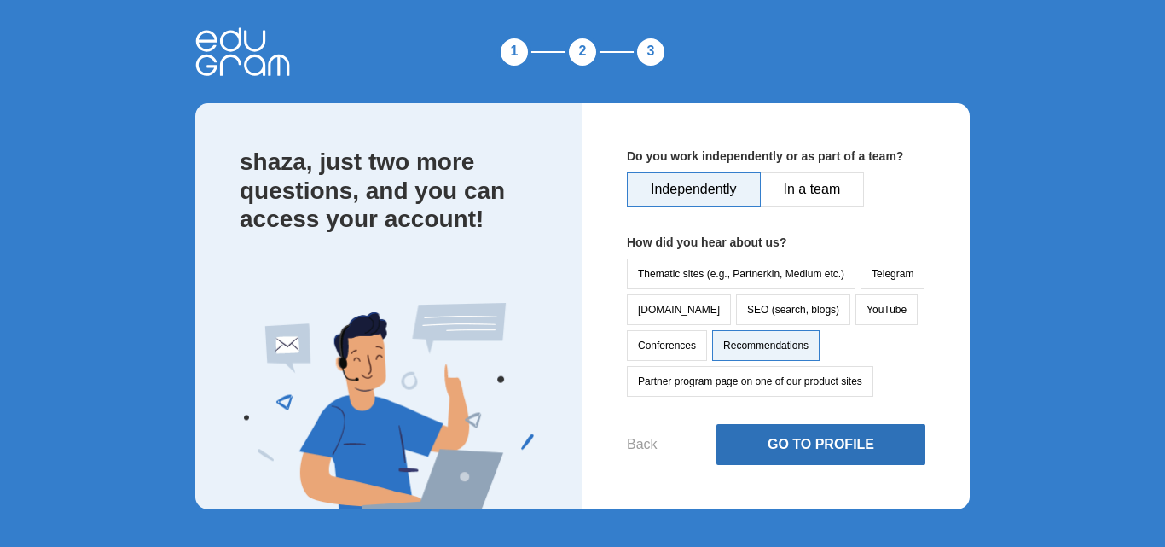
click at [769, 437] on button "Go to Profile" at bounding box center [821, 444] width 209 height 41
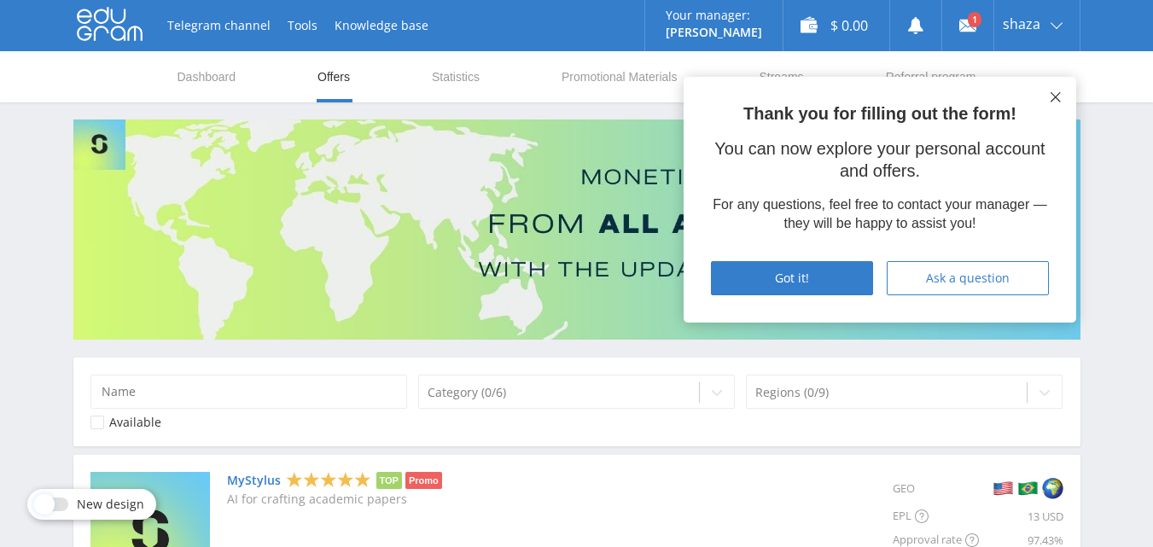
click at [1054, 94] on icon at bounding box center [1055, 97] width 10 height 10
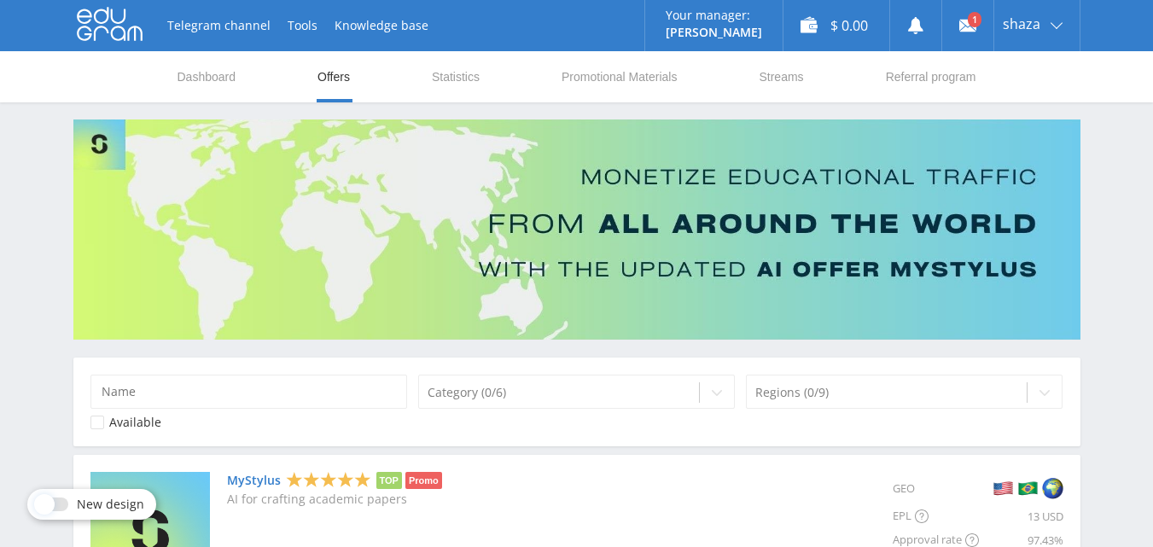
click at [68, 505] on div at bounding box center [53, 504] width 48 height 14
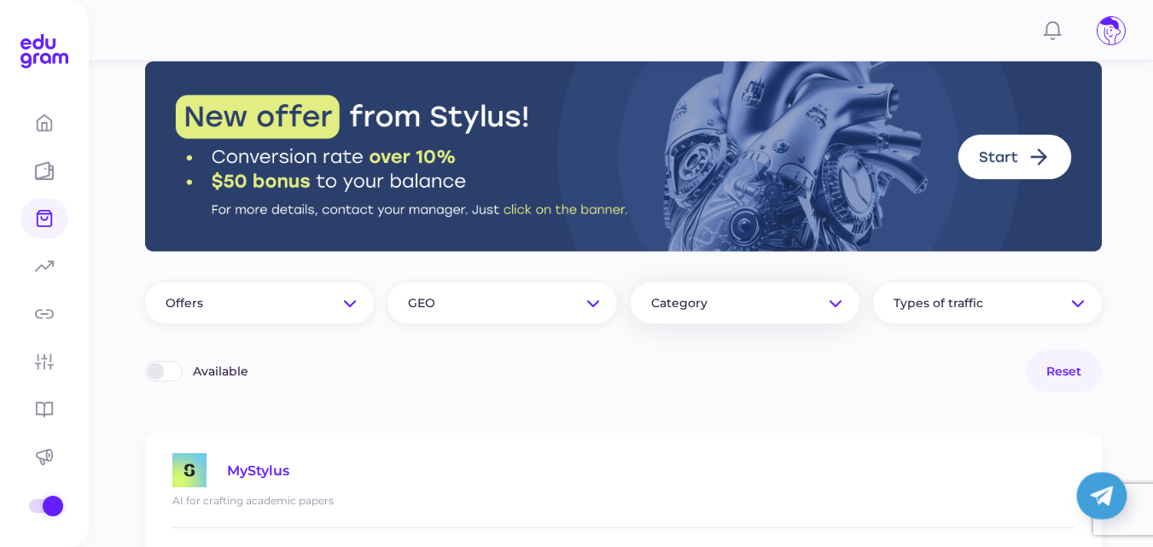
click at [717, 297] on span "Category" at bounding box center [728, 302] width 154 height 15
drag, startPoint x: 854, startPoint y: 406, endPoint x: 751, endPoint y: 353, distance: 116.0
type input "d"
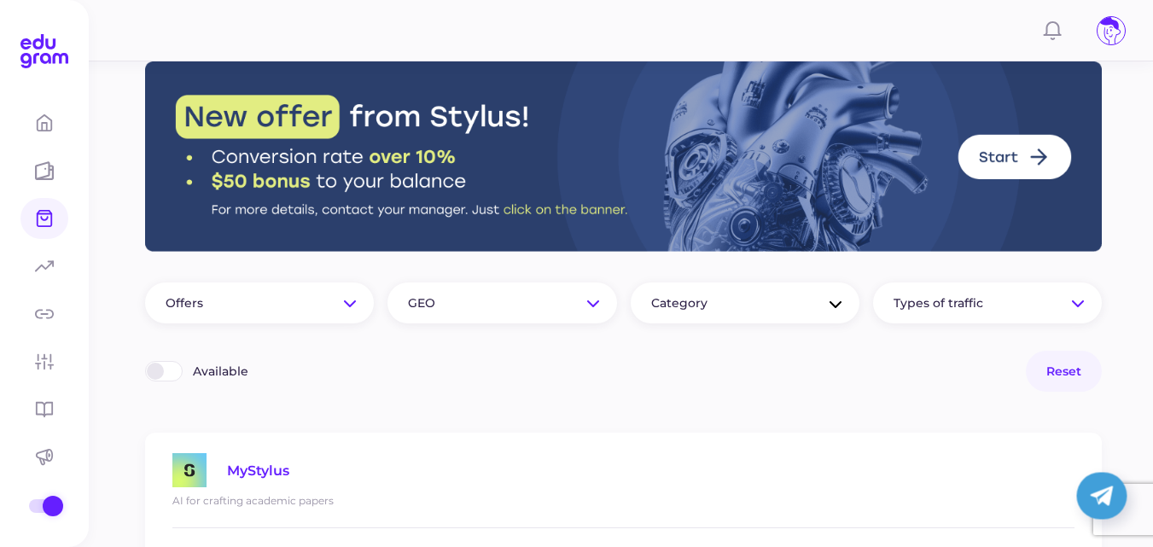
type input "animals"
click at [876, 381] on div "Available Reset" at bounding box center [623, 371] width 956 height 41
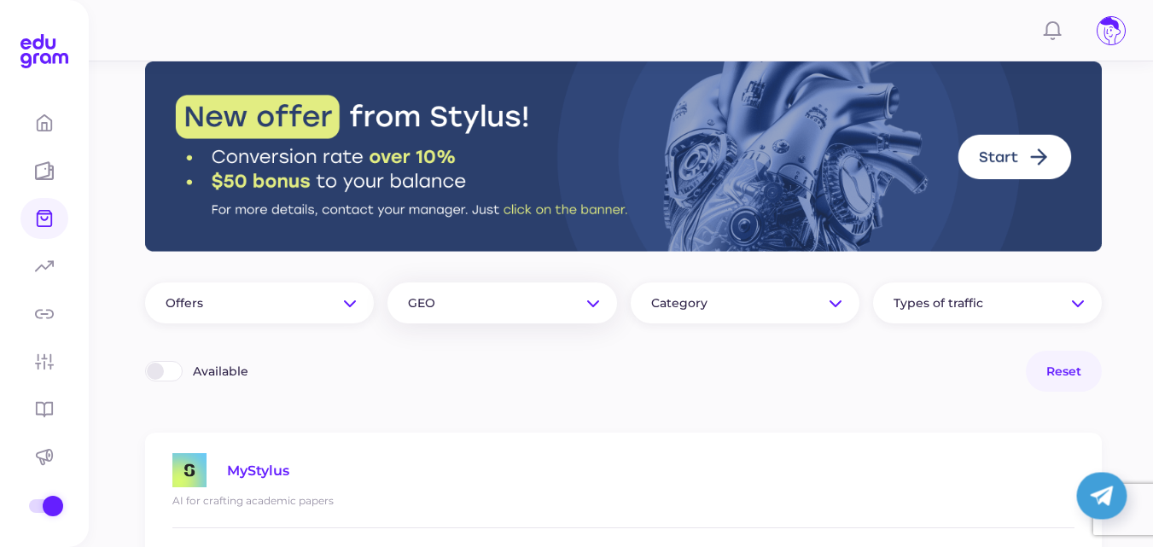
click at [472, 323] on div "GEO" at bounding box center [501, 302] width 229 height 41
click at [674, 345] on div "Offers GEO Category Types of traffic Available Reset" at bounding box center [623, 336] width 956 height 109
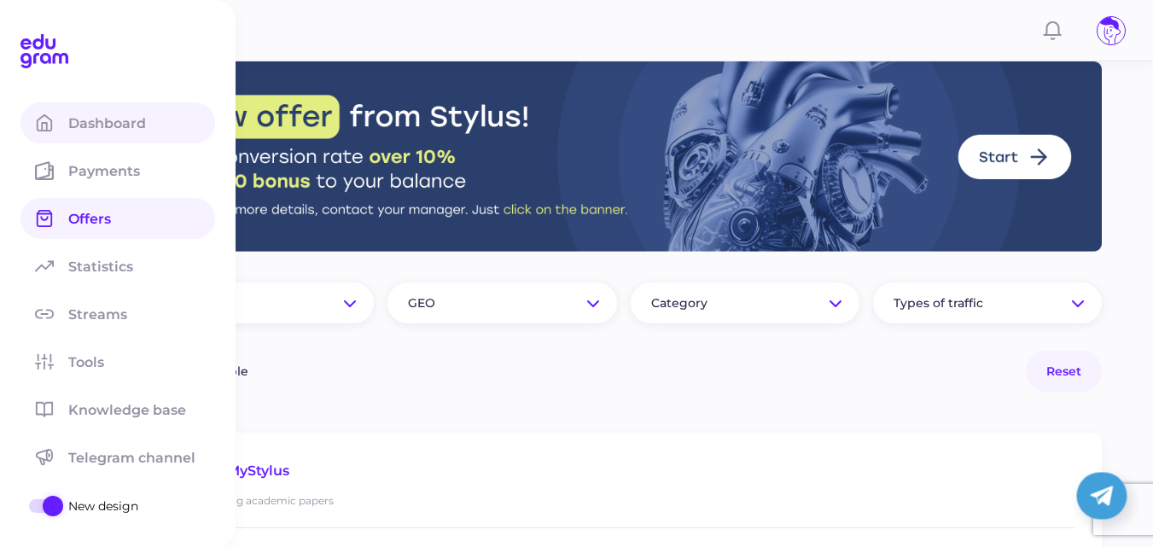
click at [55, 127] on span at bounding box center [44, 122] width 48 height 41
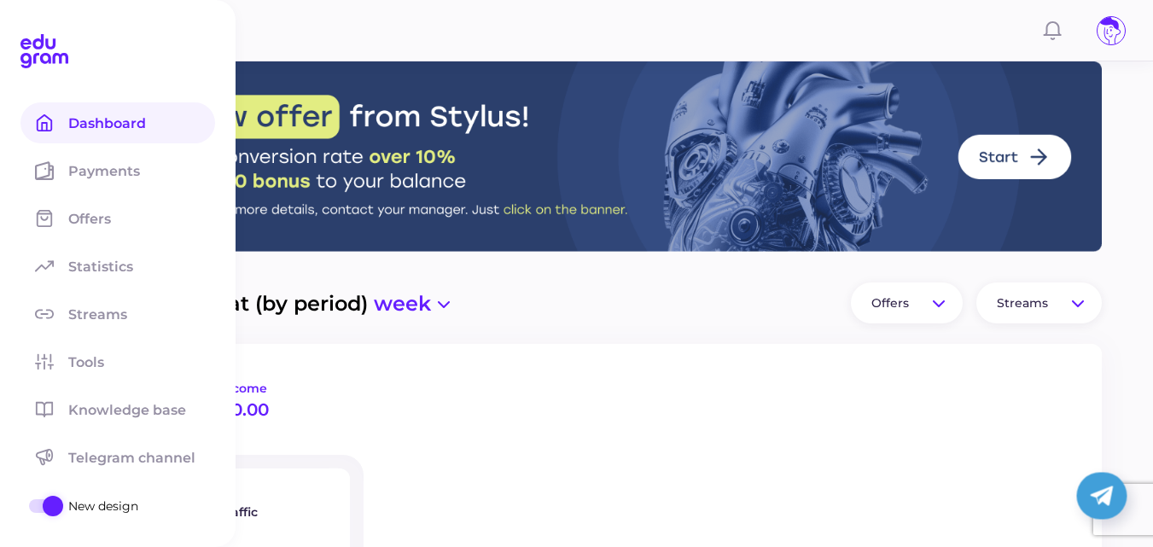
click at [91, 510] on span "New design" at bounding box center [165, 505] width 195 height 15
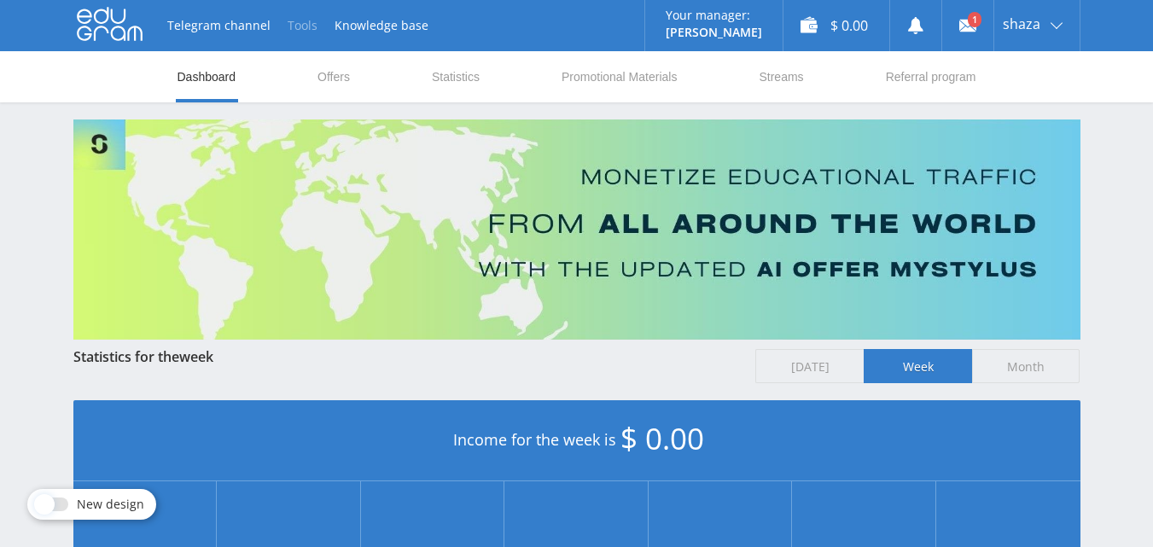
click at [291, 19] on button "Tools" at bounding box center [302, 25] width 47 height 51
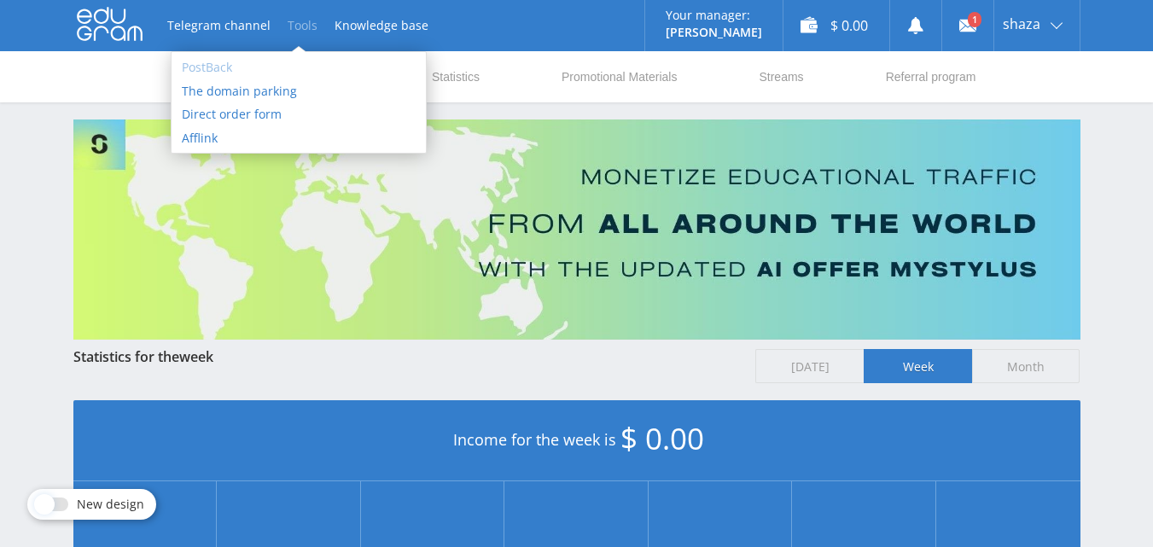
click at [212, 65] on link "PostBack" at bounding box center [298, 67] width 254 height 24
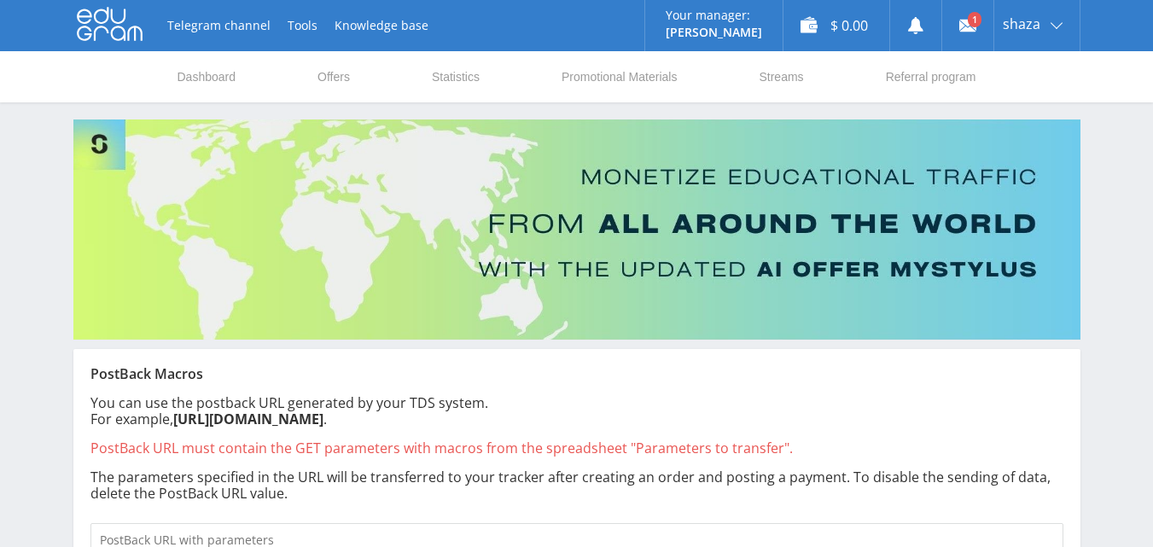
click at [96, 20] on use at bounding box center [110, 24] width 66 height 33
